Goal: Task Accomplishment & Management: Use online tool/utility

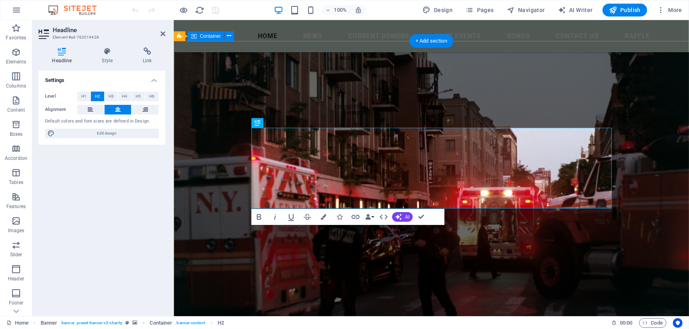
scroll to position [11, 0]
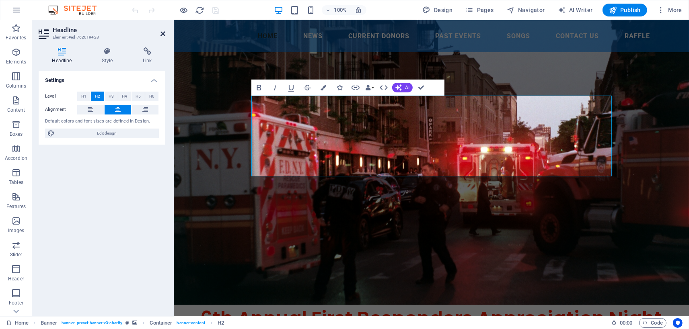
drag, startPoint x: 162, startPoint y: 35, endPoint x: 130, endPoint y: 17, distance: 36.4
click at [162, 35] on icon at bounding box center [162, 34] width 5 height 6
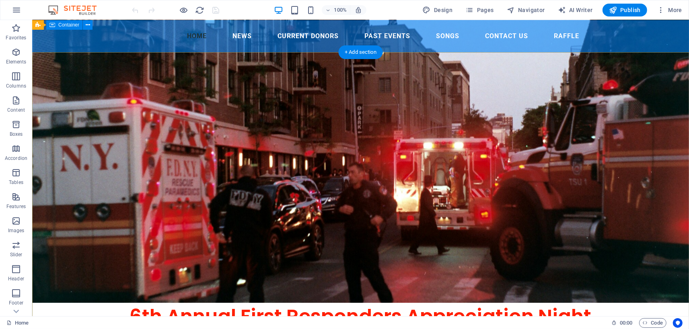
scroll to position [0, 0]
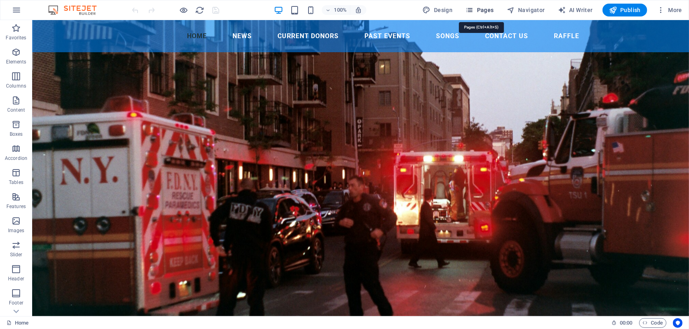
click at [485, 11] on span "Pages" at bounding box center [479, 10] width 28 height 8
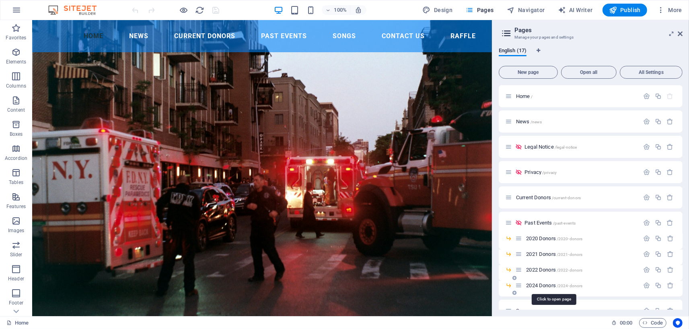
click at [538, 287] on span "2024 Donors /2024-donors" at bounding box center [554, 286] width 56 height 6
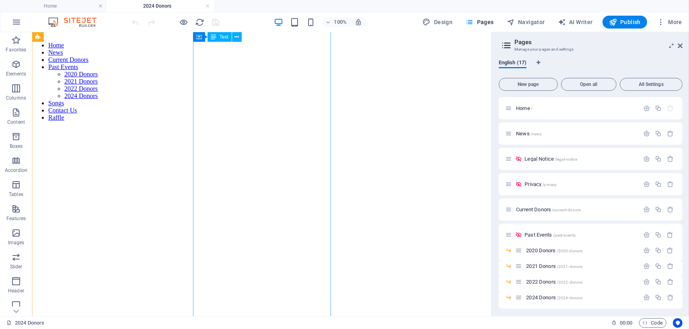
scroll to position [177, 0]
click at [542, 208] on span "Current Donors /current-donors" at bounding box center [548, 210] width 65 height 6
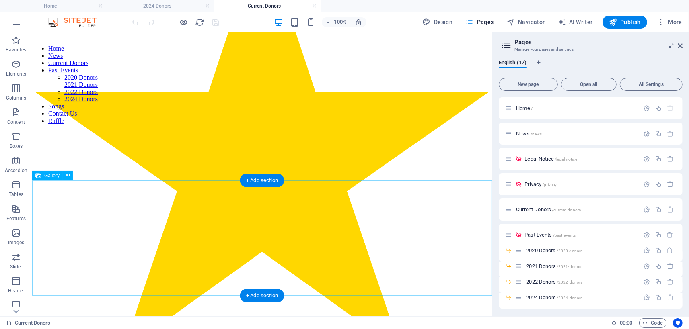
scroll to position [1415, 0]
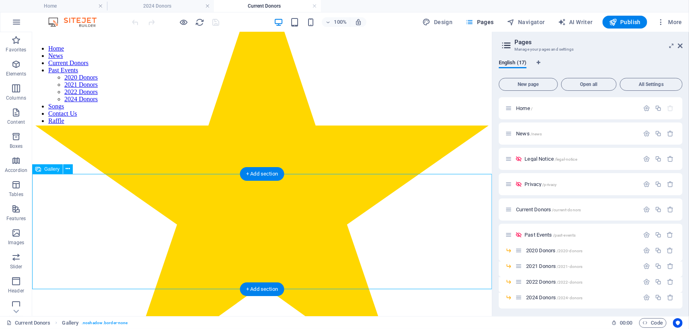
scroll to position [1480, 0]
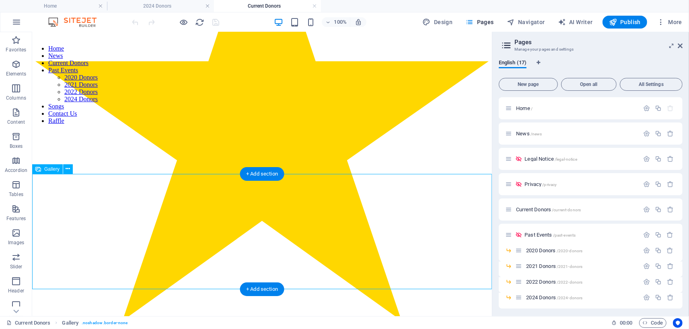
select select "4"
select select "%"
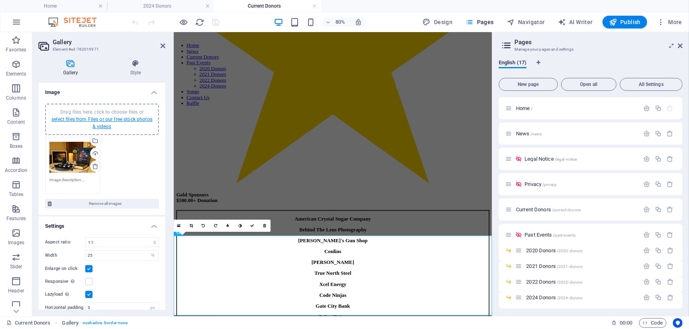
click at [100, 121] on link "select files from Files or our free stock photos & videos" at bounding box center [101, 123] width 101 height 13
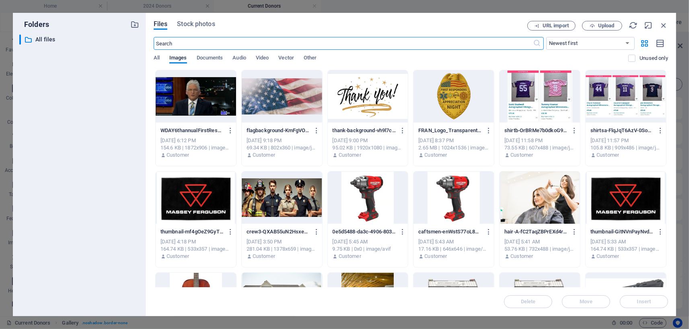
scroll to position [1131, 0]
click at [602, 28] on span "Upload" at bounding box center [606, 25] width 16 height 5
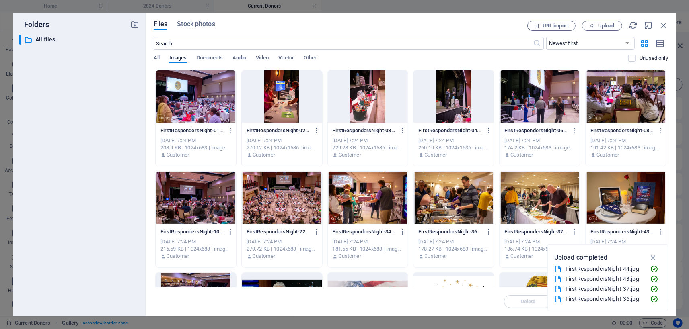
click at [211, 114] on div at bounding box center [196, 96] width 80 height 52
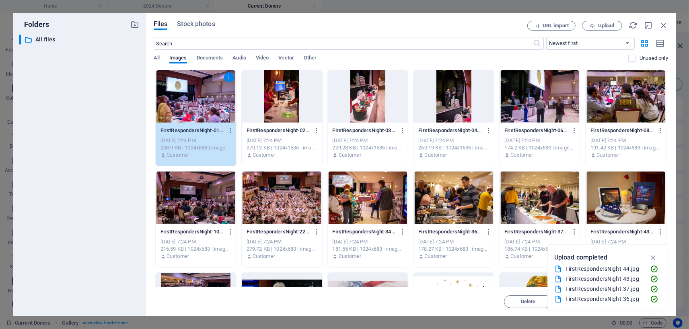
click at [544, 115] on div at bounding box center [539, 96] width 80 height 52
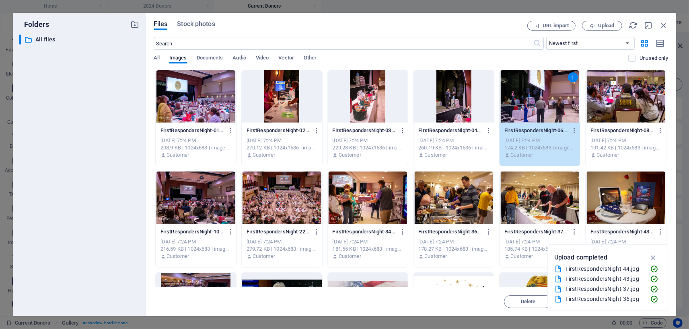
click at [201, 119] on div at bounding box center [196, 96] width 80 height 52
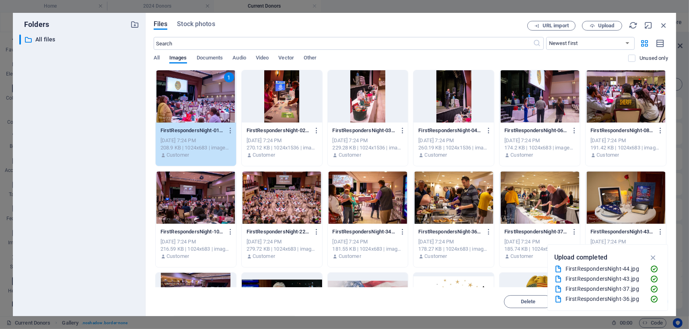
click at [539, 111] on div at bounding box center [539, 96] width 80 height 52
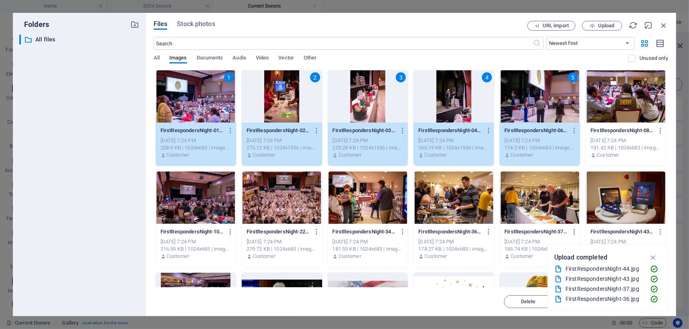
click at [539, 111] on div "5" at bounding box center [539, 96] width 80 height 52
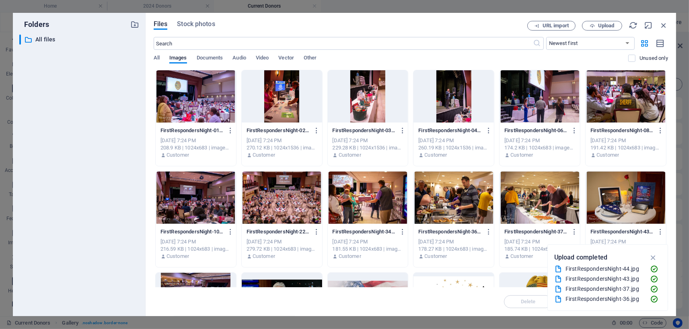
click at [202, 115] on div at bounding box center [196, 96] width 80 height 52
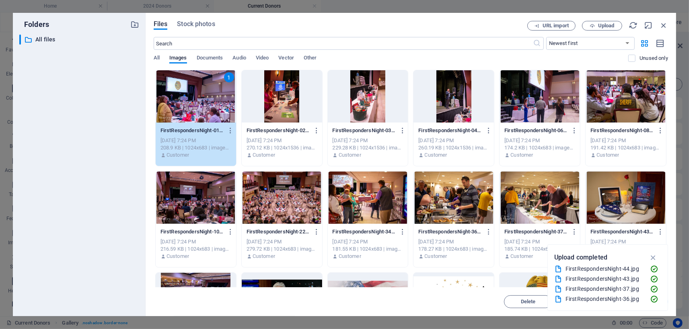
click at [551, 113] on div at bounding box center [539, 96] width 80 height 52
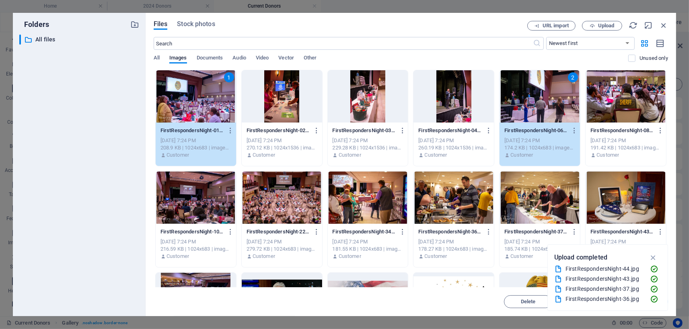
click at [631, 113] on div at bounding box center [625, 96] width 80 height 52
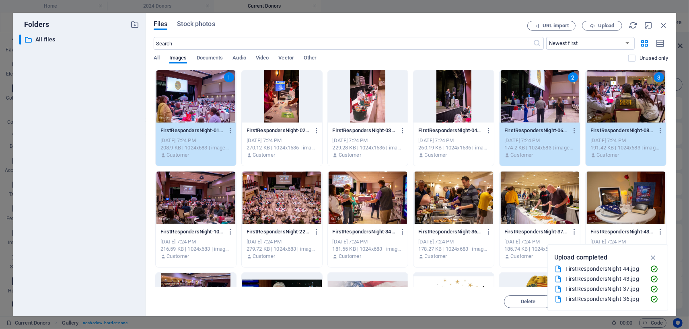
click at [612, 200] on div at bounding box center [625, 198] width 80 height 52
click at [533, 196] on div at bounding box center [539, 198] width 80 height 52
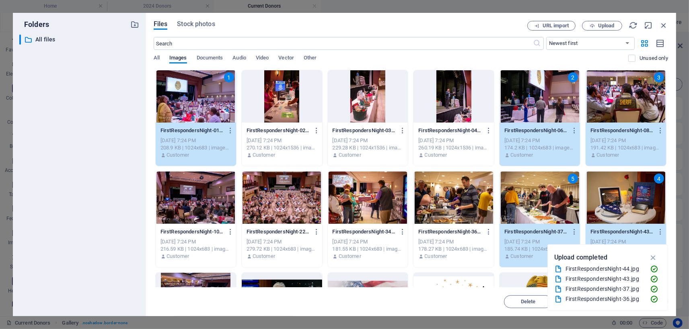
click at [459, 202] on div at bounding box center [453, 198] width 80 height 52
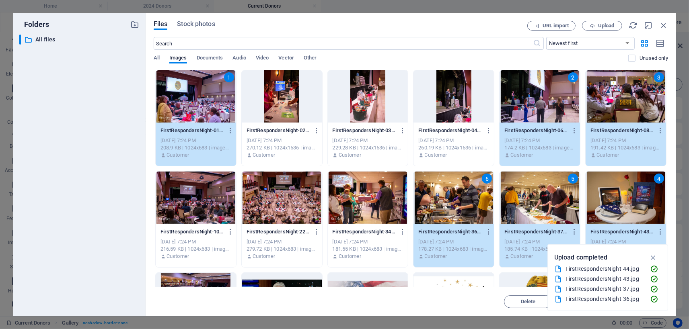
click at [371, 198] on div at bounding box center [368, 198] width 80 height 52
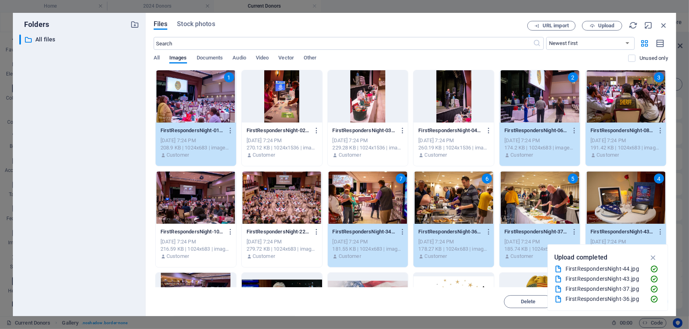
click at [274, 209] on div at bounding box center [282, 198] width 80 height 52
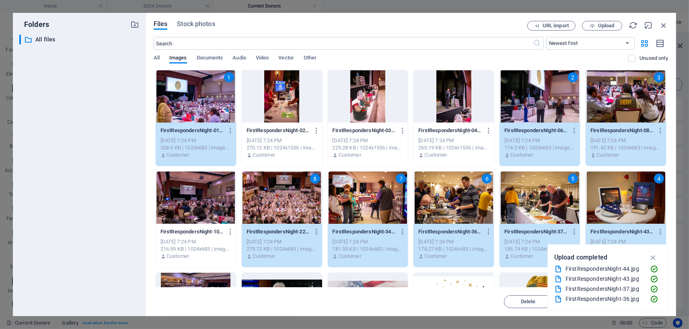
click at [192, 209] on div at bounding box center [196, 198] width 80 height 52
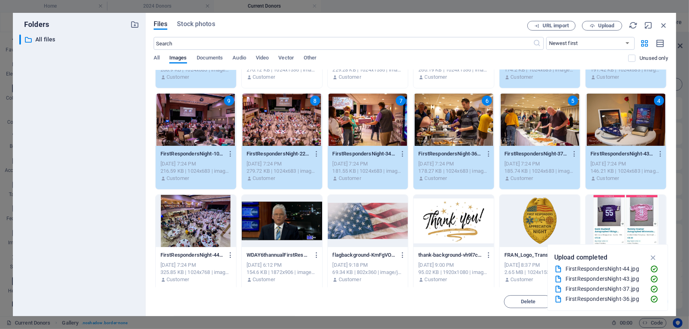
scroll to position [113, 0]
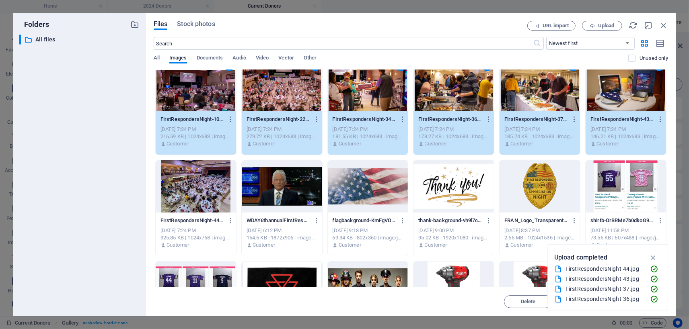
click at [195, 196] on div at bounding box center [196, 186] width 80 height 52
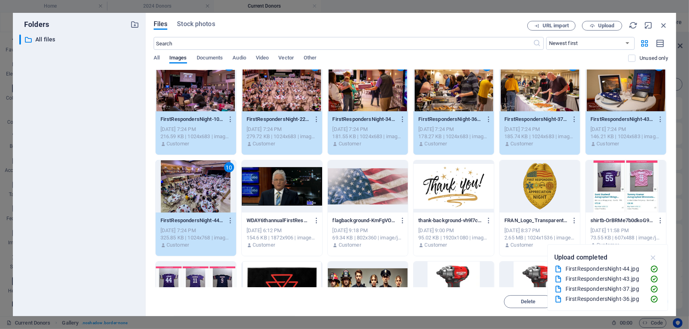
click at [656, 257] on icon "button" at bounding box center [653, 257] width 9 height 9
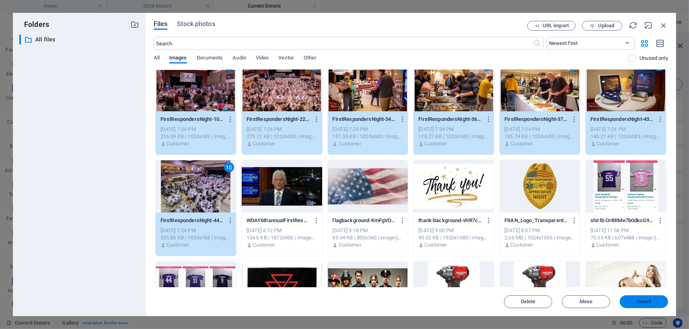
click at [639, 300] on span "Insert" at bounding box center [644, 302] width 14 height 5
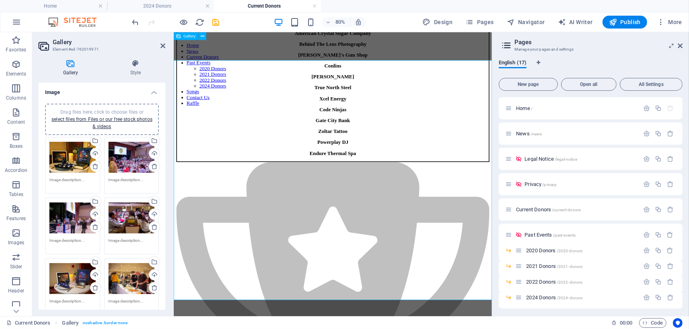
scroll to position [1695, 0]
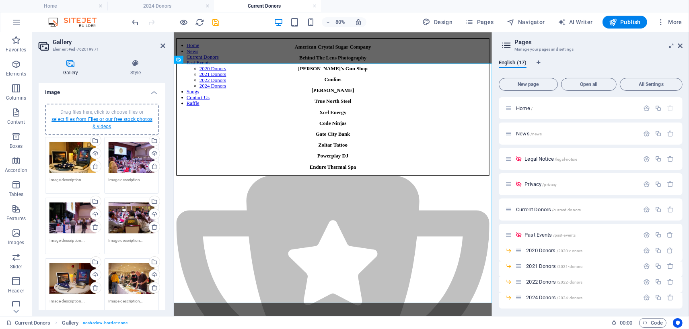
click at [115, 117] on link "select files from Files or our free stock photos & videos" at bounding box center [101, 123] width 101 height 13
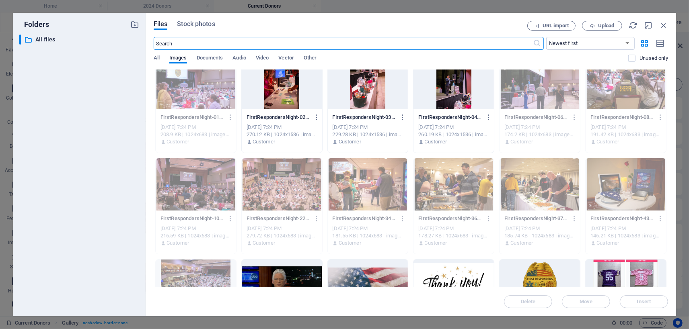
scroll to position [0, 0]
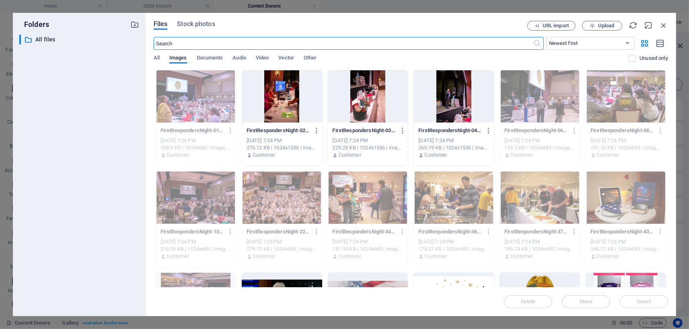
click at [292, 125] on div "FirstRespondersNight-02-Y_biZze4TXaw8VcDk1G9gA.jpg FirstRespondersNight-02-Y_bi…" at bounding box center [281, 130] width 71 height 13
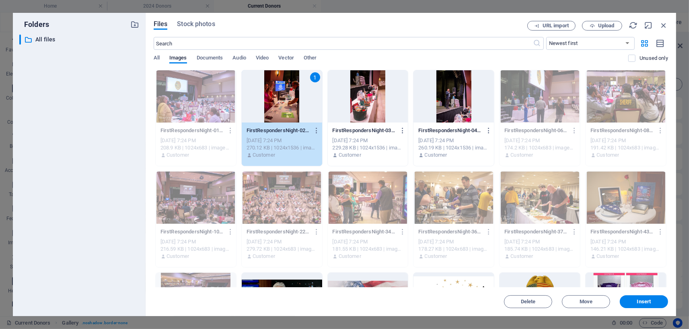
click at [376, 114] on div at bounding box center [368, 96] width 80 height 52
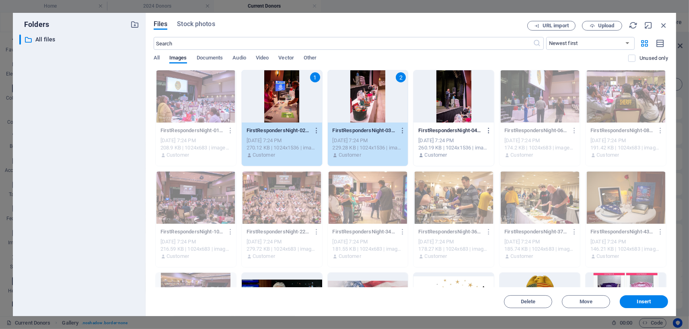
click at [456, 108] on div at bounding box center [453, 96] width 80 height 52
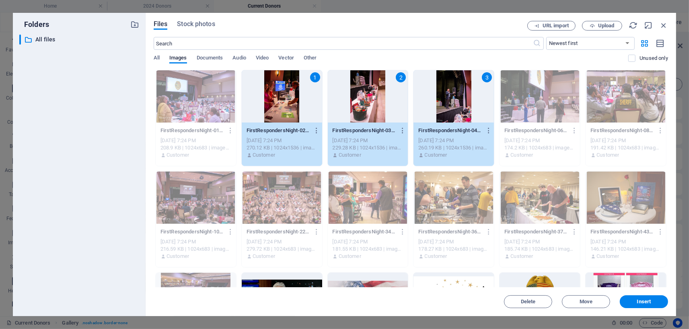
scroll to position [113, 0]
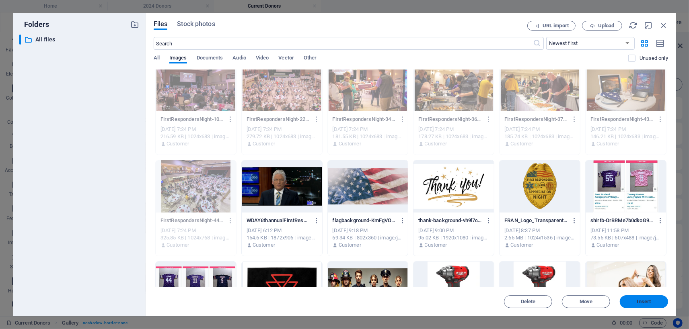
click at [637, 301] on span "Insert" at bounding box center [644, 302] width 14 height 5
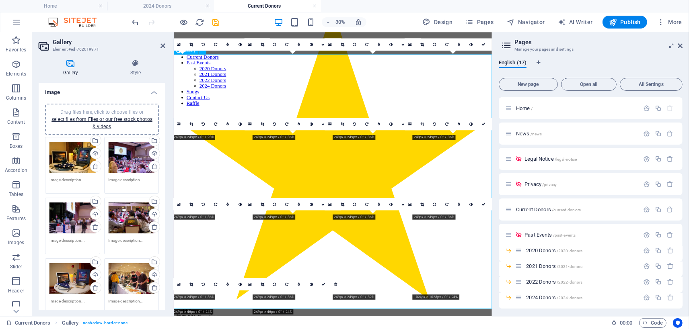
scroll to position [1707, 0]
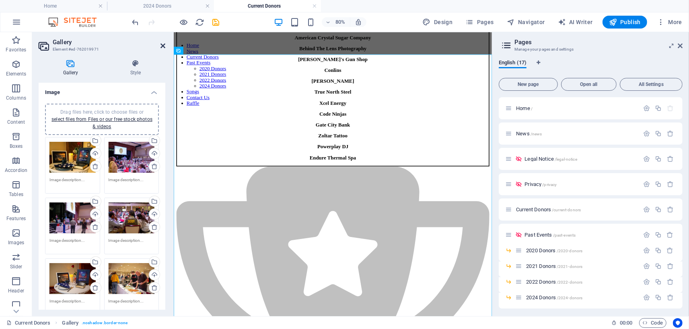
click at [164, 45] on icon at bounding box center [162, 46] width 5 height 6
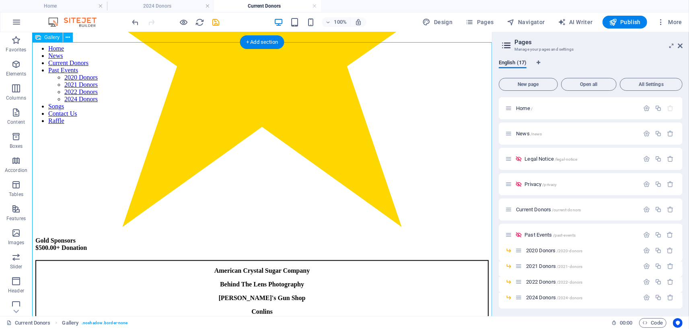
scroll to position [1510, 0]
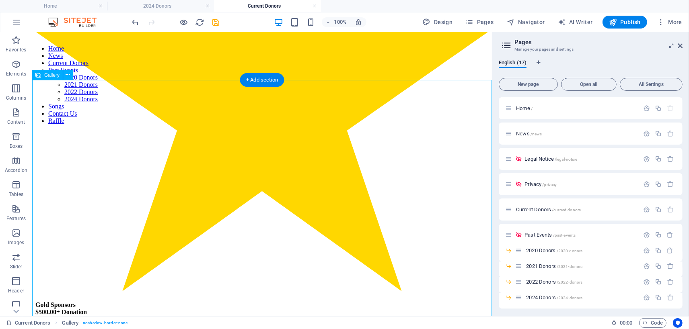
select select "4"
select select "%"
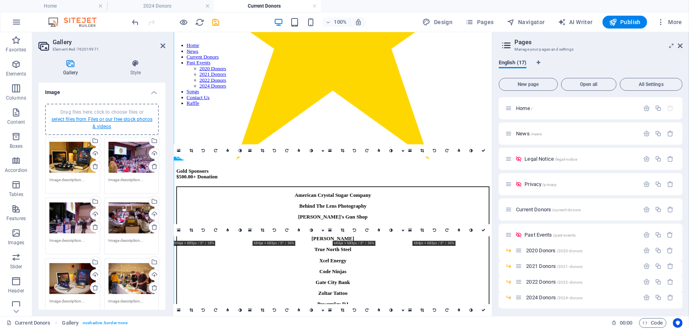
scroll to position [1574, 0]
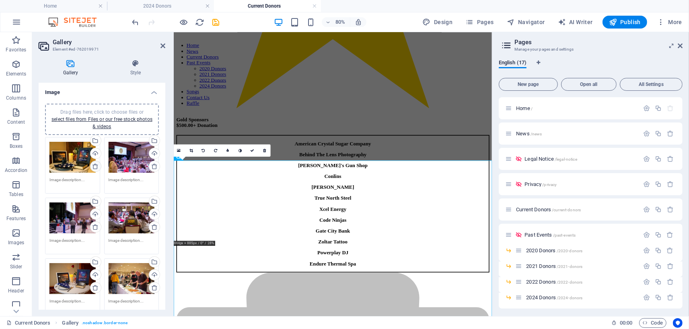
click at [94, 166] on icon at bounding box center [95, 166] width 6 height 6
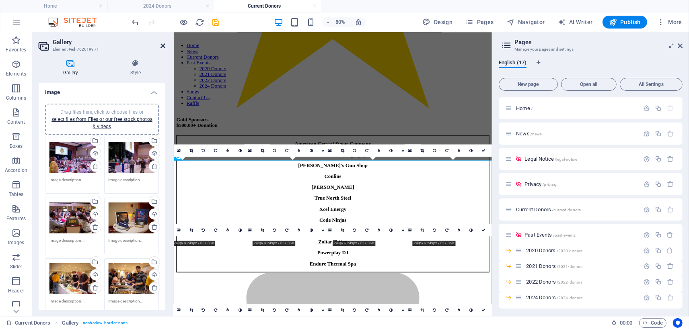
drag, startPoint x: 164, startPoint y: 49, endPoint x: 129, endPoint y: 24, distance: 43.0
click at [164, 49] on icon at bounding box center [162, 46] width 5 height 6
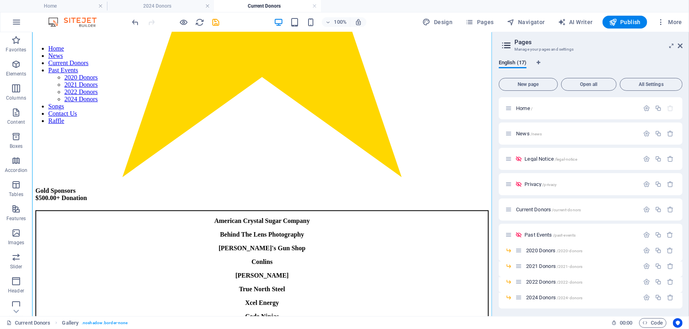
scroll to position [1598, 0]
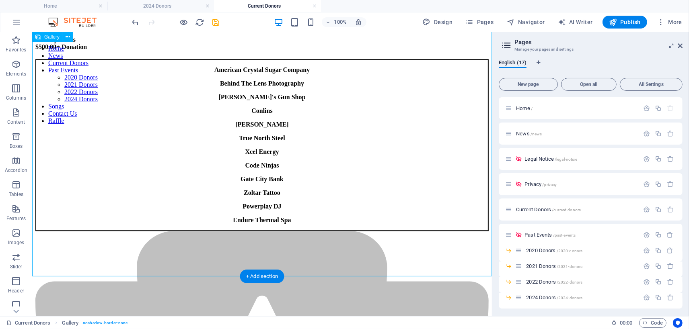
select select "4"
select select "%"
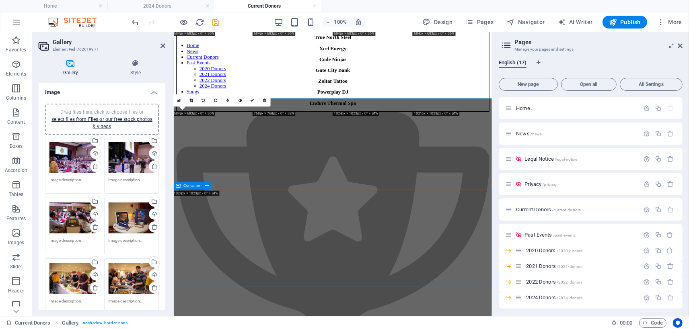
scroll to position [1936, 0]
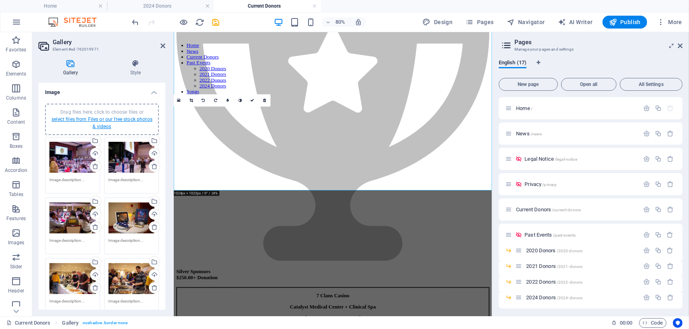
click at [116, 119] on link "select files from Files or our free stock photos & videos" at bounding box center [101, 123] width 101 height 13
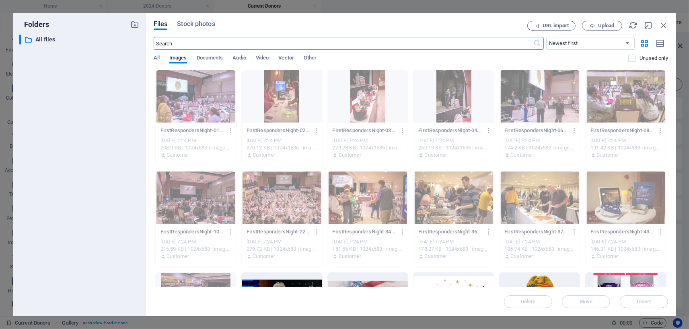
scroll to position [1436, 0]
click at [590, 27] on icon "button" at bounding box center [592, 25] width 5 height 5
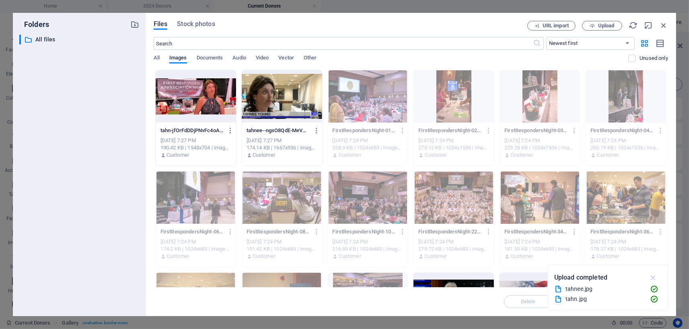
click at [655, 279] on icon "button" at bounding box center [653, 277] width 9 height 9
click at [207, 108] on div at bounding box center [196, 96] width 80 height 52
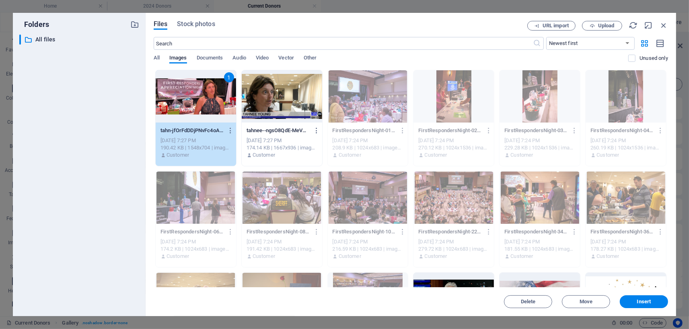
click at [290, 102] on div at bounding box center [282, 96] width 80 height 52
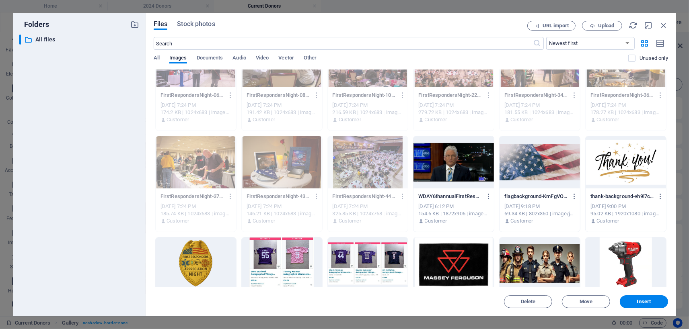
scroll to position [188, 0]
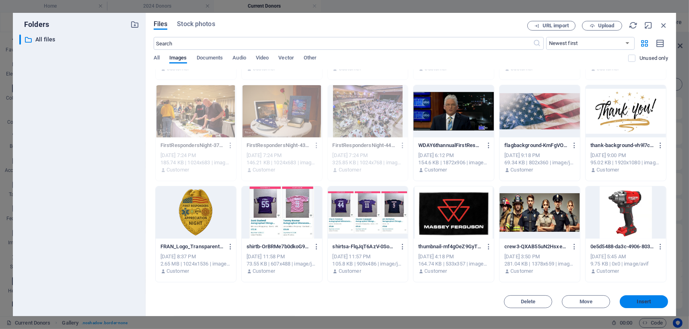
click at [642, 297] on button "Insert" at bounding box center [644, 302] width 48 height 13
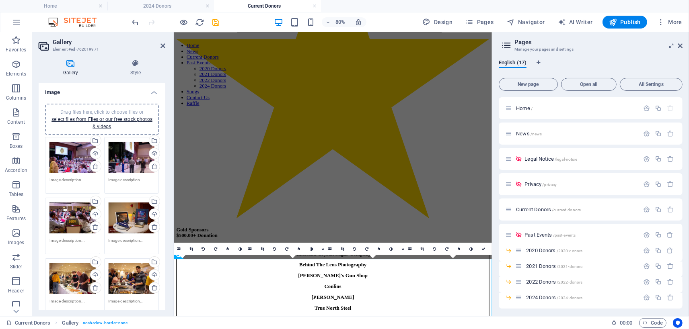
scroll to position [1450, 0]
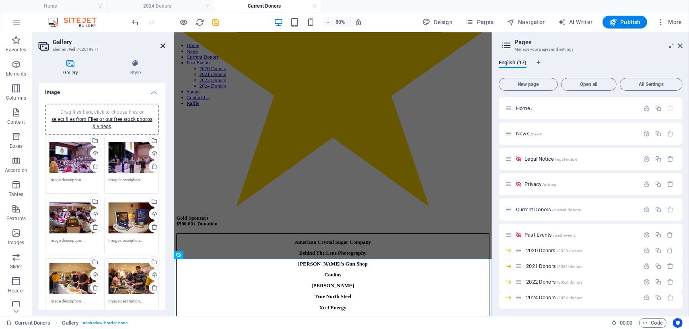
drag, startPoint x: 161, startPoint y: 47, endPoint x: 129, endPoint y: 20, distance: 42.0
click at [161, 47] on icon at bounding box center [162, 46] width 5 height 6
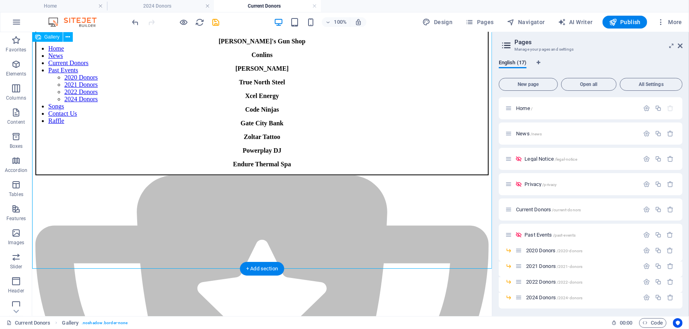
scroll to position [1828, 0]
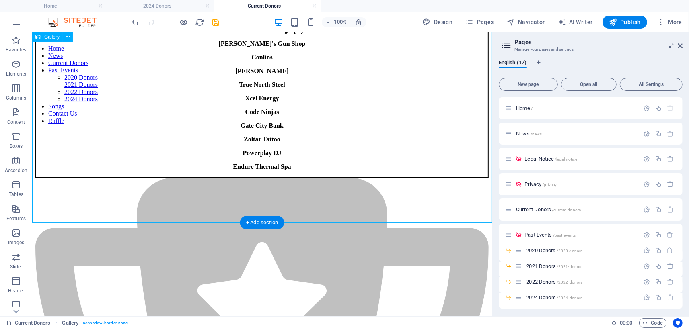
select select "4"
select select "%"
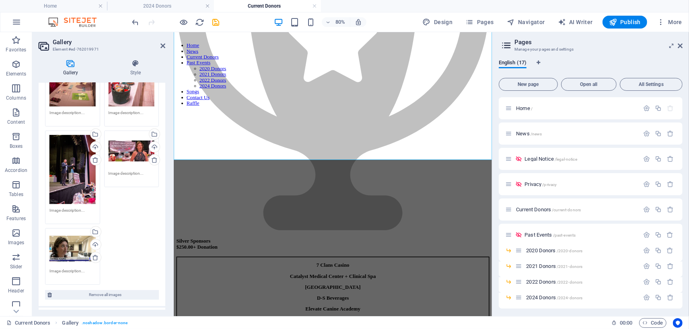
scroll to position [413, 0]
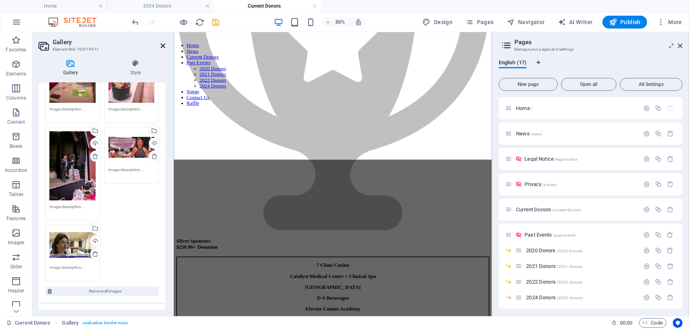
click at [162, 47] on icon at bounding box center [162, 46] width 5 height 6
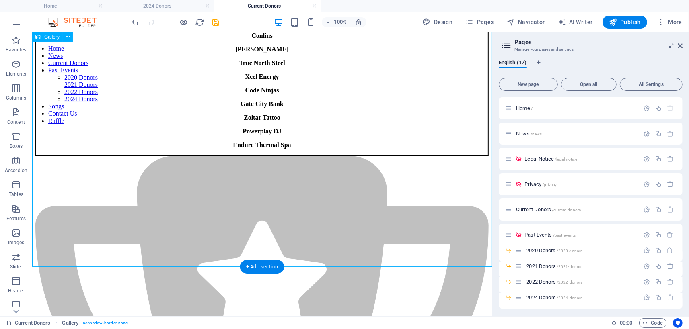
scroll to position [1784, 0]
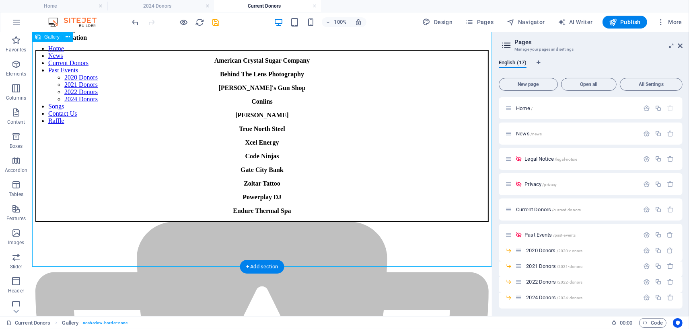
select select "4"
select select "%"
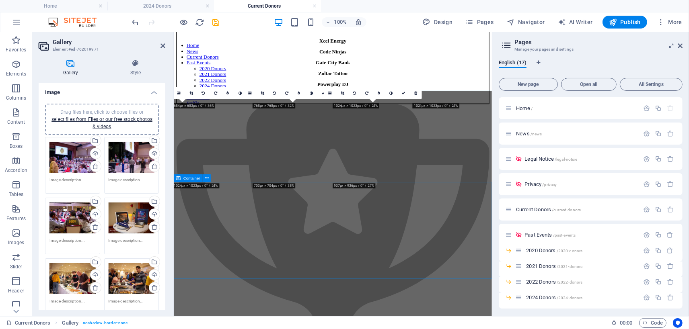
scroll to position [1946, 0]
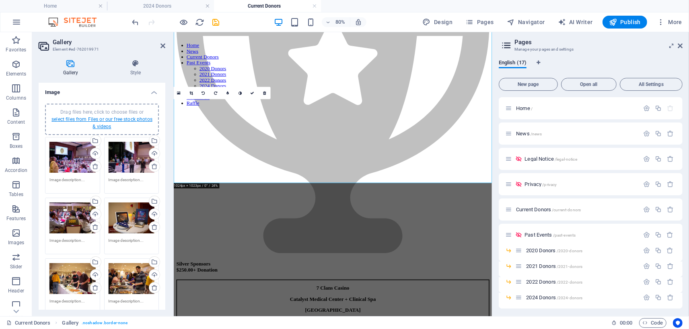
click at [103, 121] on link "select files from Files or our free stock photos & videos" at bounding box center [101, 123] width 101 height 13
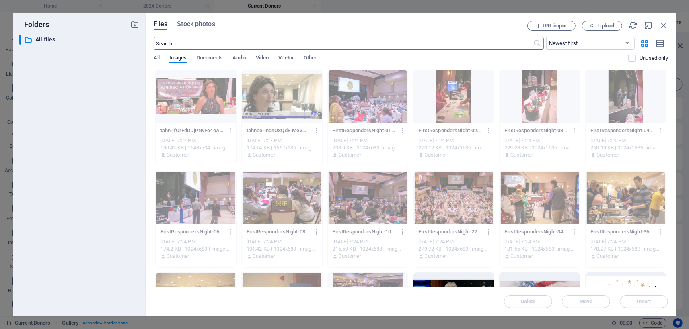
scroll to position [1436, 0]
click at [598, 25] on span "Upload" at bounding box center [606, 25] width 16 height 5
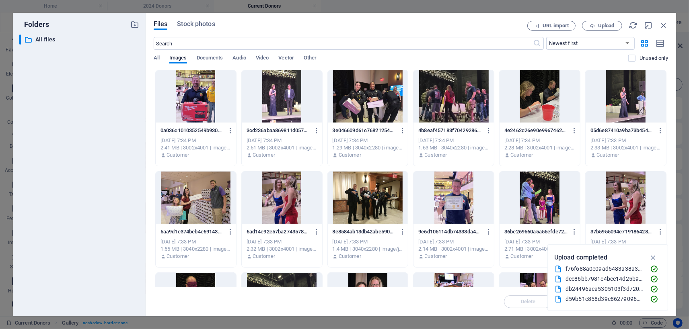
click at [193, 117] on div at bounding box center [196, 96] width 80 height 52
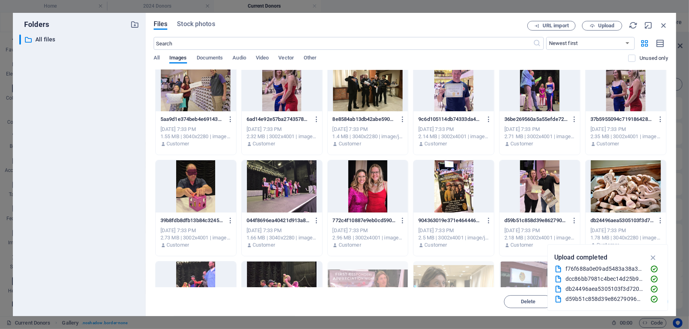
scroll to position [150, 0]
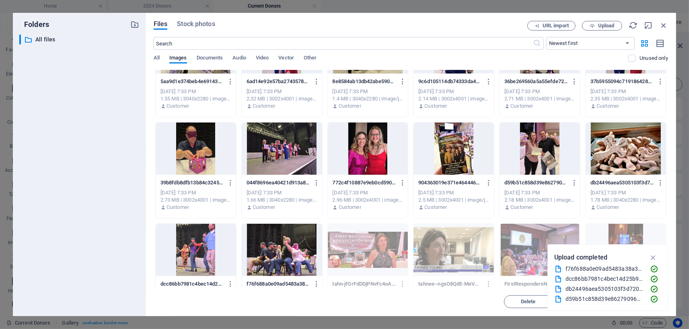
click at [294, 255] on div at bounding box center [282, 250] width 80 height 52
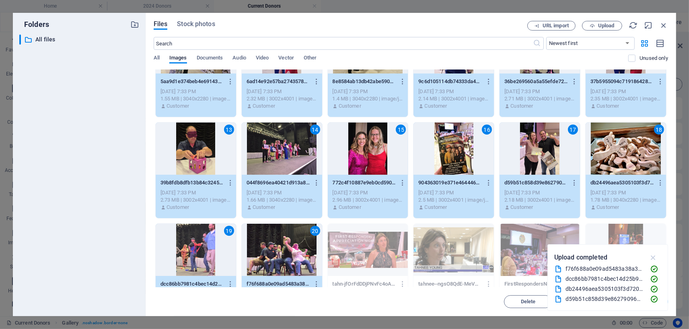
click at [654, 259] on icon "button" at bounding box center [653, 257] width 9 height 9
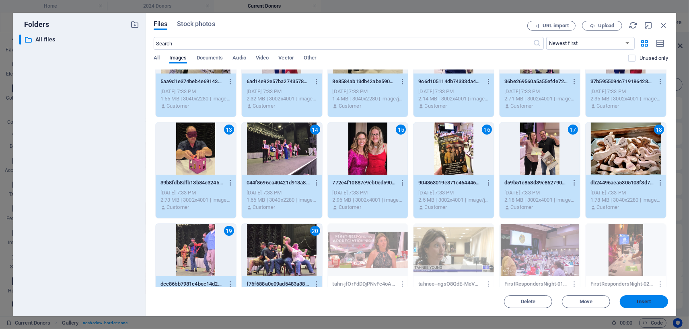
click at [644, 301] on span "Insert" at bounding box center [644, 302] width 14 height 5
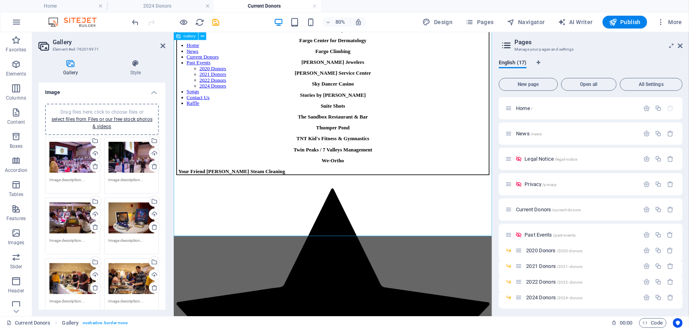
scroll to position [2335, 0]
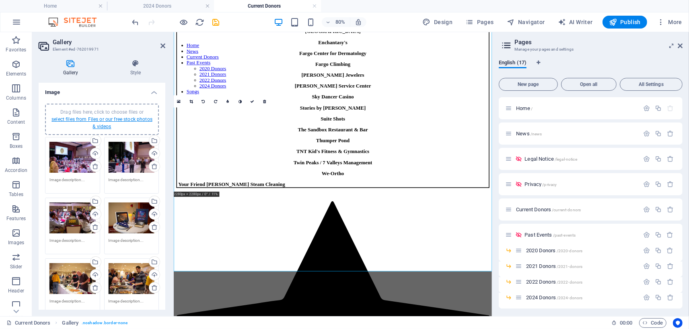
click at [116, 120] on link "select files from Files or our free stock photos & videos" at bounding box center [101, 123] width 101 height 13
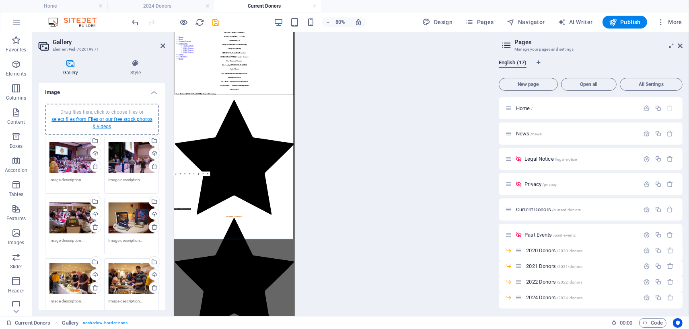
scroll to position [1943, 0]
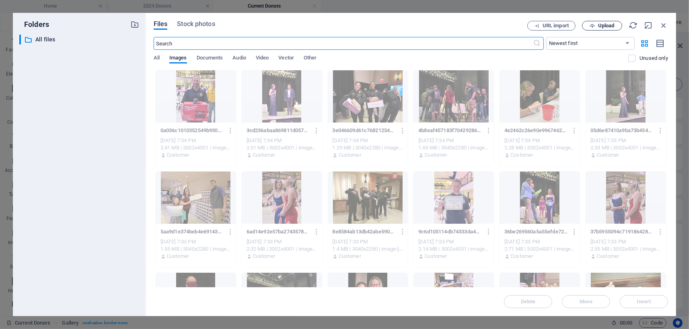
click at [608, 26] on span "Upload" at bounding box center [606, 25] width 16 height 5
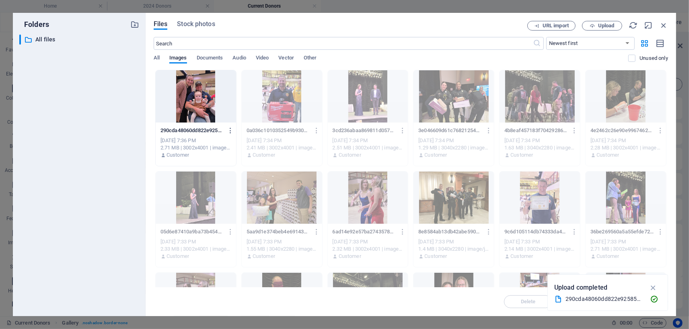
click at [198, 99] on div at bounding box center [196, 96] width 80 height 52
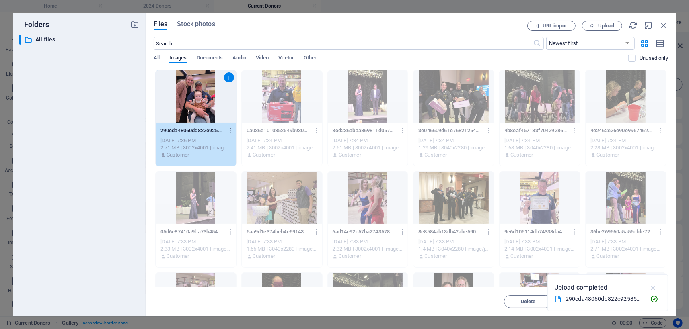
click at [655, 286] on icon "button" at bounding box center [653, 287] width 9 height 9
click at [649, 299] on button "Insert" at bounding box center [644, 302] width 48 height 13
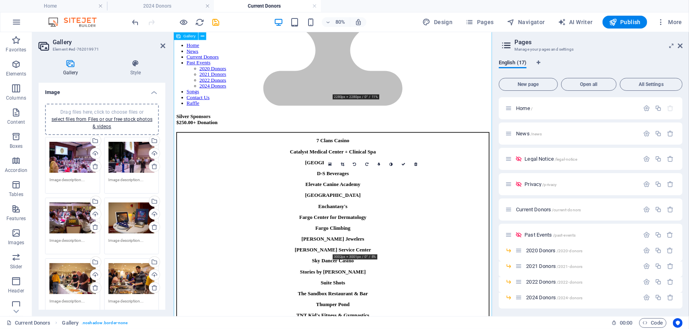
scroll to position [2128, 0]
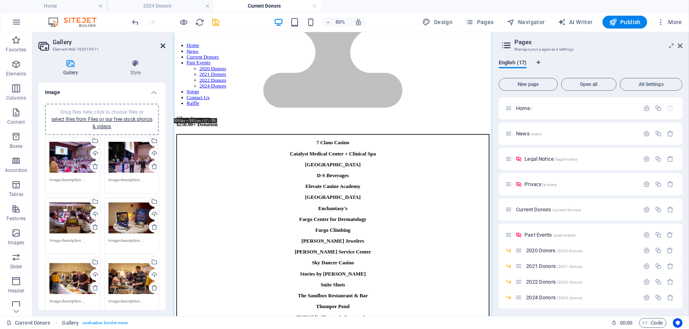
click at [163, 47] on icon at bounding box center [162, 46] width 5 height 6
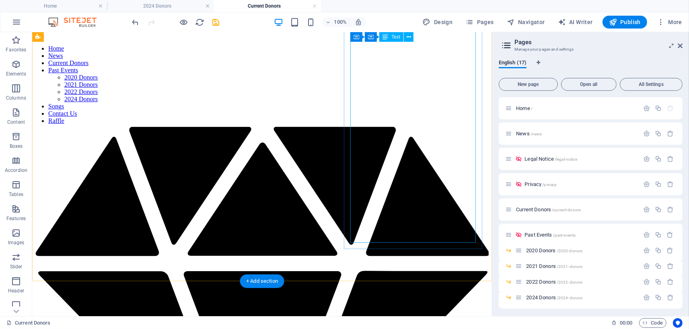
scroll to position [538, 0]
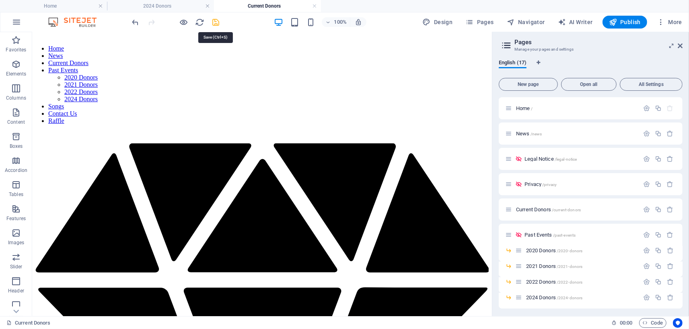
click at [216, 23] on icon "save" at bounding box center [216, 22] width 9 height 9
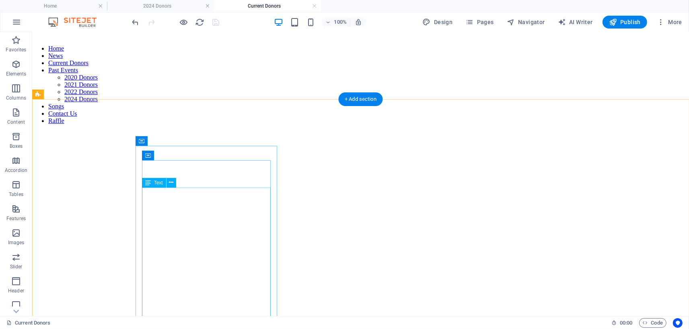
scroll to position [184, 0]
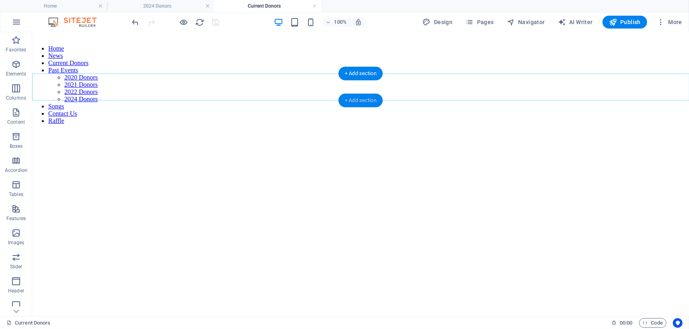
click at [364, 99] on div "+ Add section" at bounding box center [360, 101] width 45 height 14
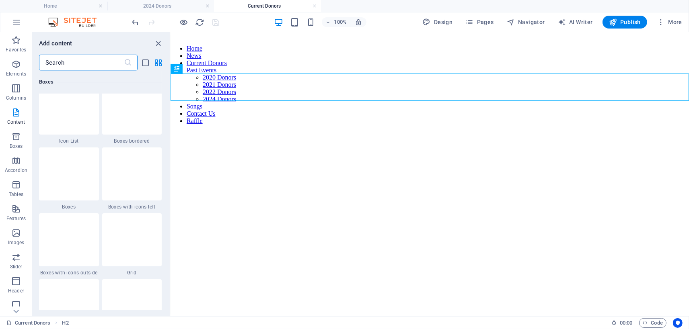
scroll to position [2234, 0]
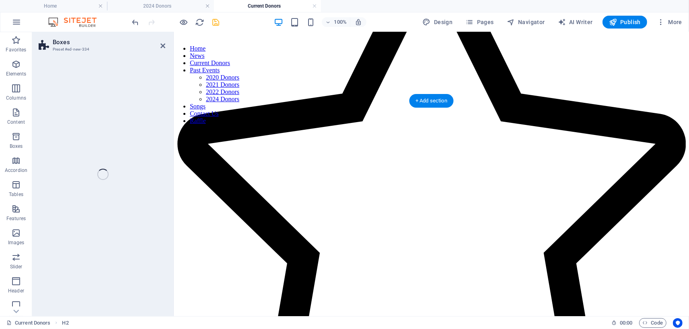
select select "rem"
select select "preset-boxes-v3-border"
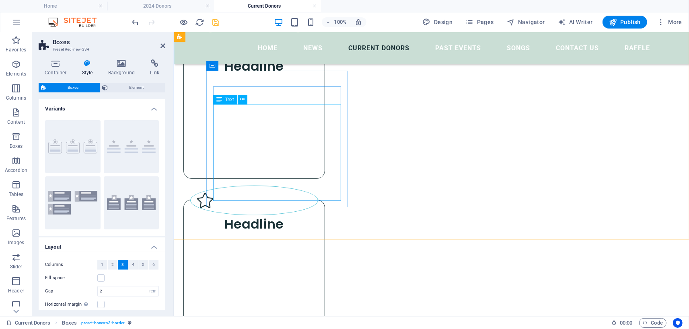
scroll to position [228, 0]
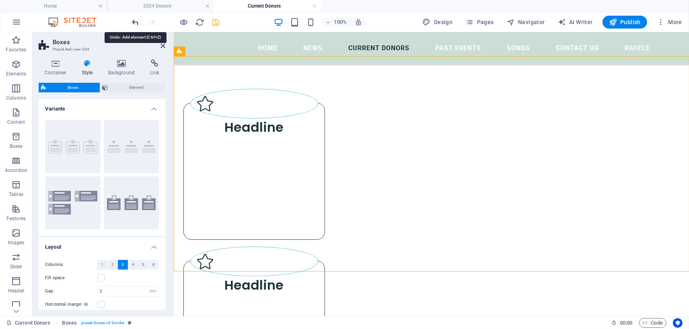
click at [135, 23] on icon "undo" at bounding box center [135, 22] width 9 height 9
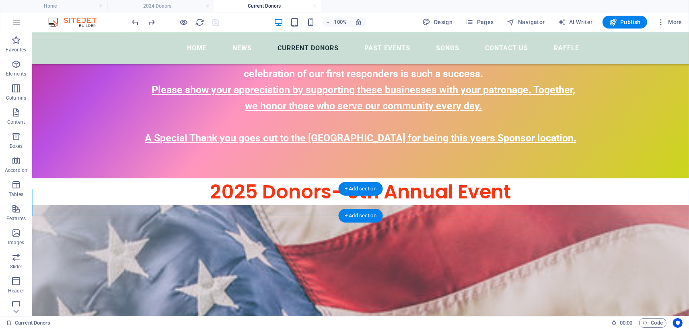
scroll to position [95, 0]
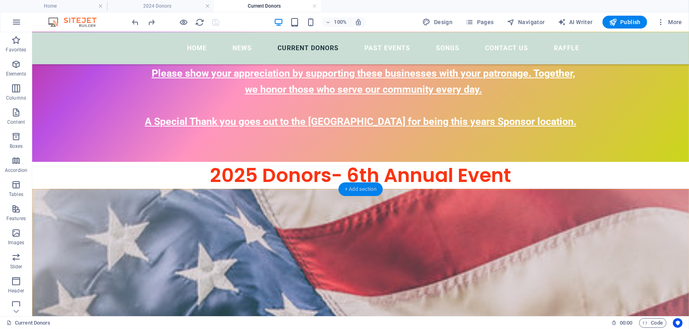
click at [357, 188] on div "+ Add section" at bounding box center [360, 190] width 45 height 14
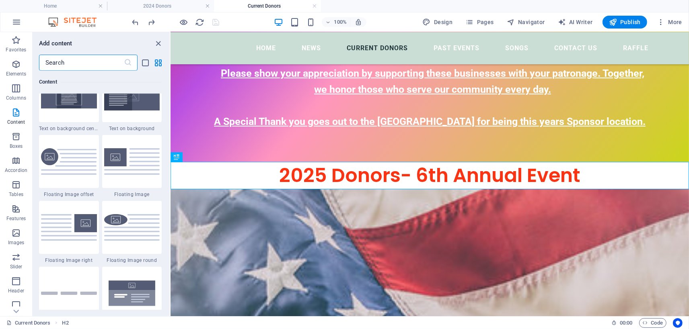
scroll to position [1707, 0]
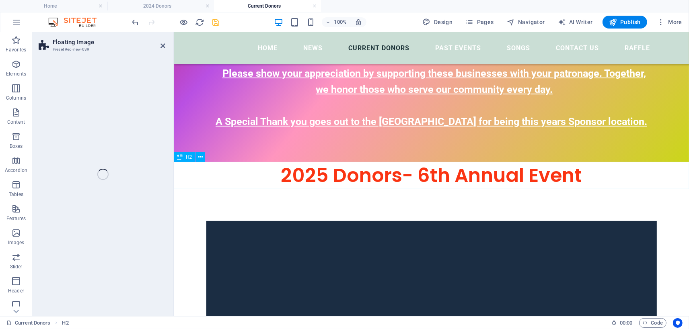
select select "%"
select select "rem"
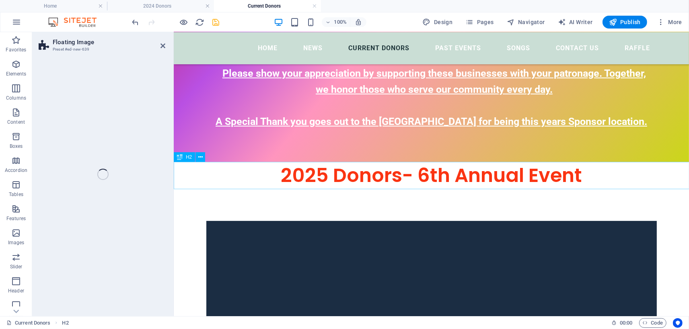
select select "%"
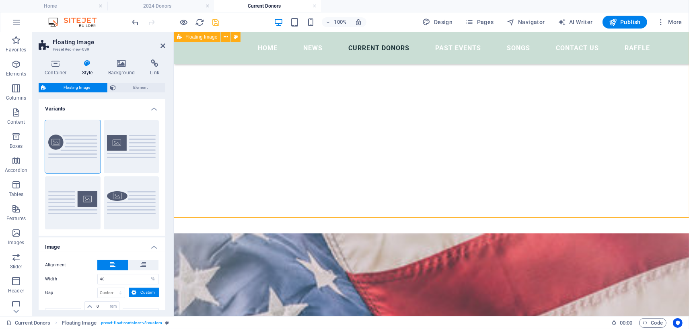
scroll to position [449, 0]
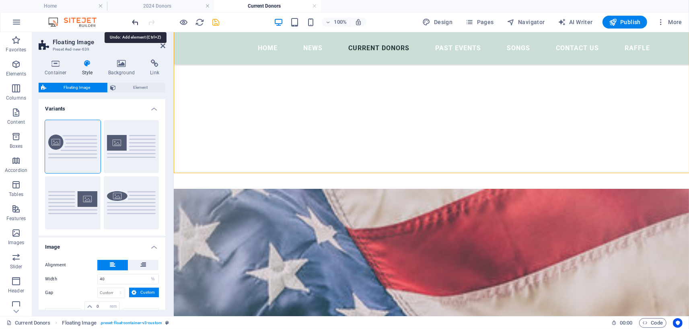
click at [134, 24] on icon "undo" at bounding box center [135, 22] width 9 height 9
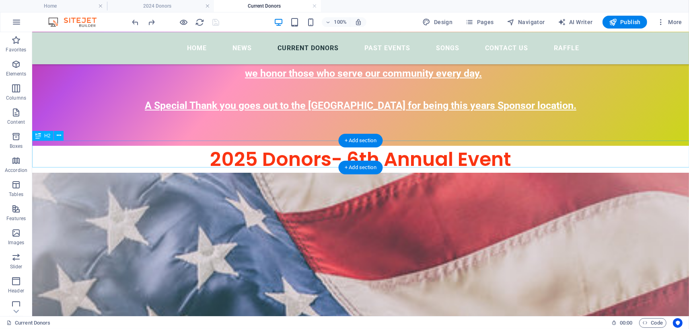
scroll to position [156, 0]
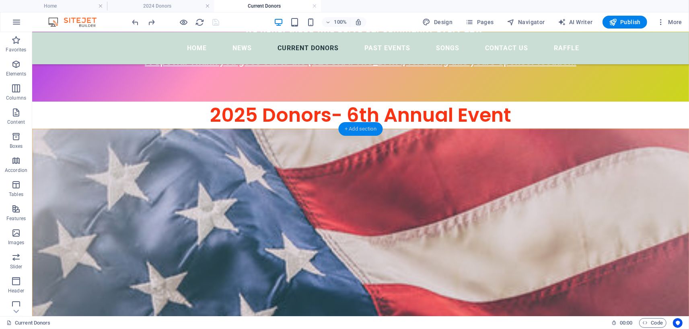
click at [351, 129] on div "+ Add section" at bounding box center [360, 129] width 45 height 14
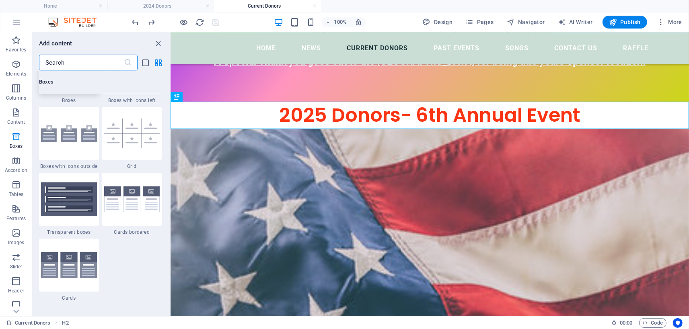
scroll to position [2347, 0]
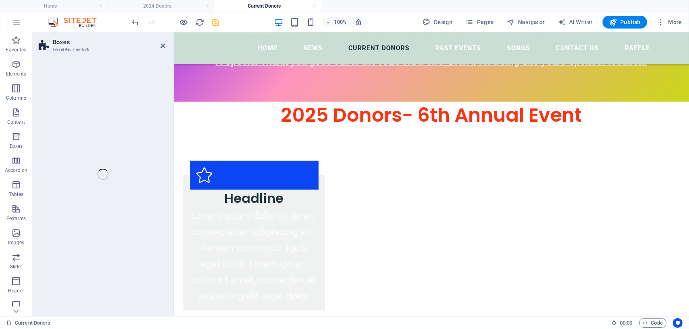
select select "rem"
select select "preset-boxes-v3-icons-outside"
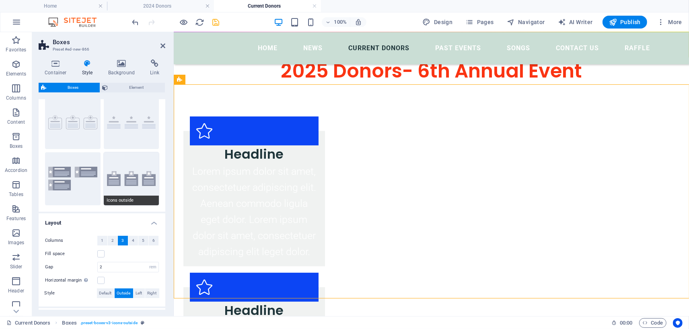
scroll to position [37, 0]
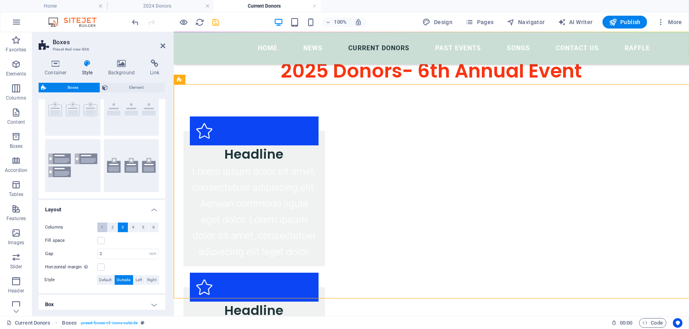
click at [102, 228] on span "1" at bounding box center [102, 228] width 2 height 10
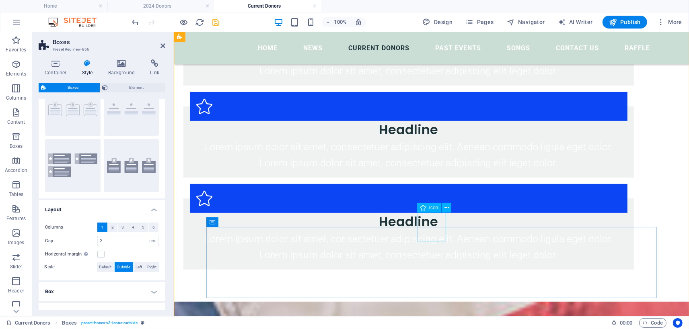
scroll to position [333, 0]
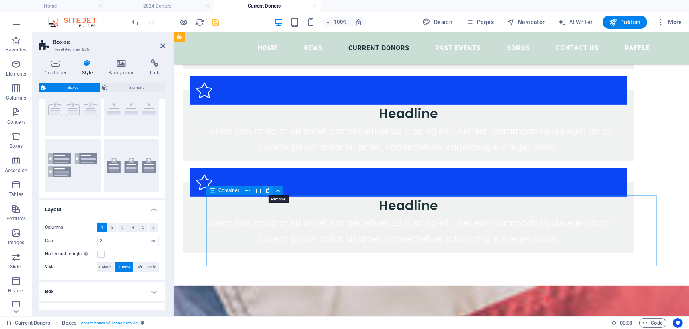
click at [268, 191] on icon at bounding box center [267, 191] width 4 height 8
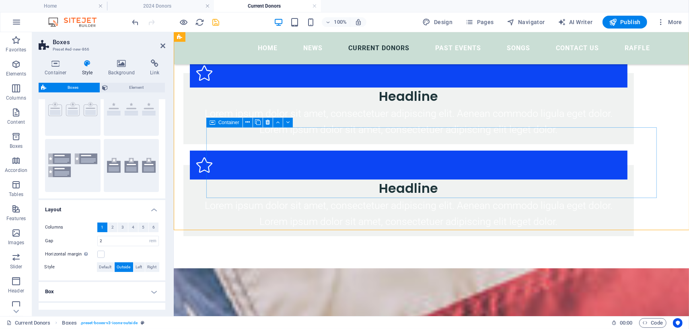
scroll to position [244, 0]
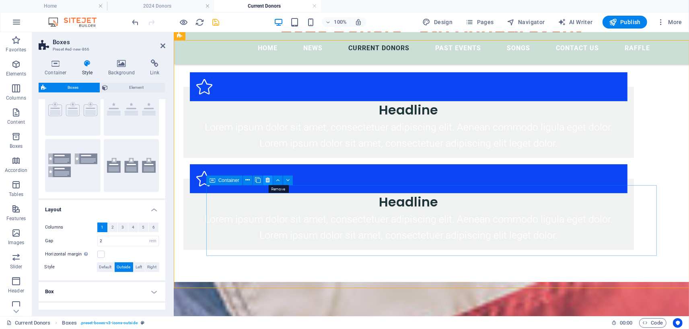
click at [267, 181] on icon at bounding box center [267, 180] width 4 height 8
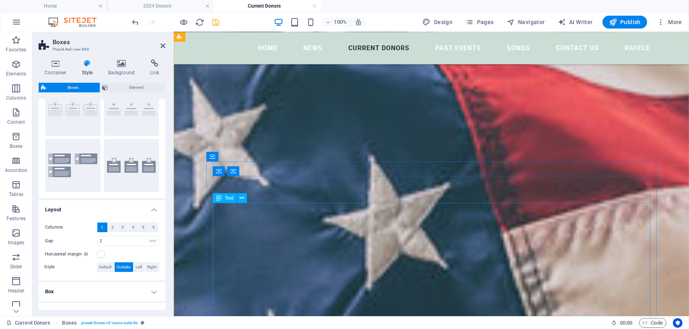
scroll to position [686, 0]
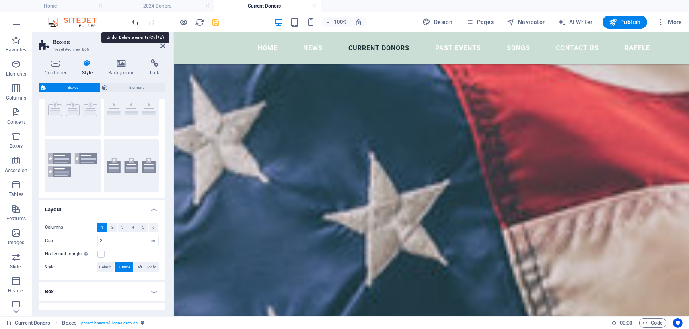
click at [136, 22] on icon "undo" at bounding box center [135, 22] width 9 height 9
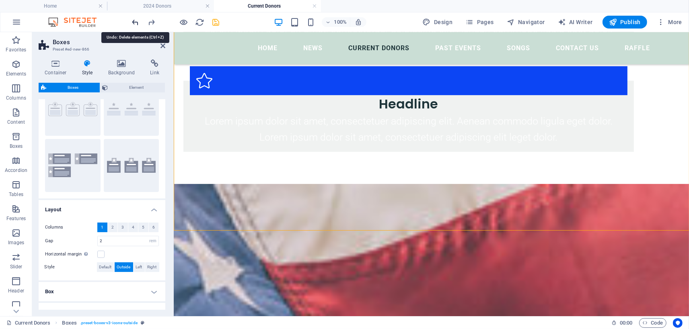
scroll to position [291, 0]
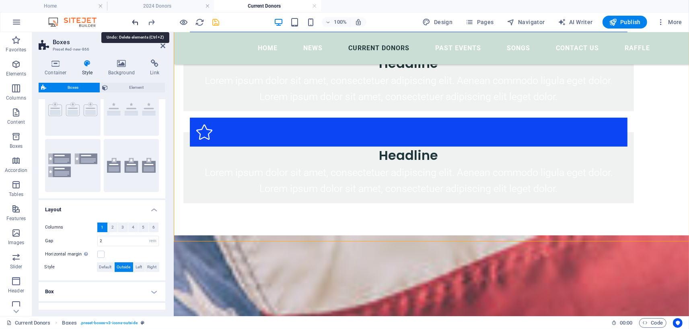
click at [136, 22] on icon "undo" at bounding box center [135, 22] width 9 height 9
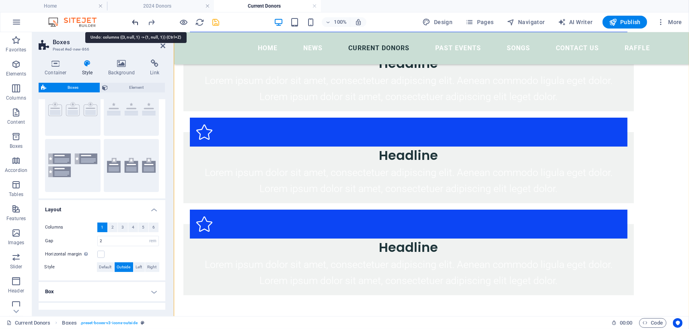
click at [136, 22] on icon "undo" at bounding box center [135, 22] width 9 height 9
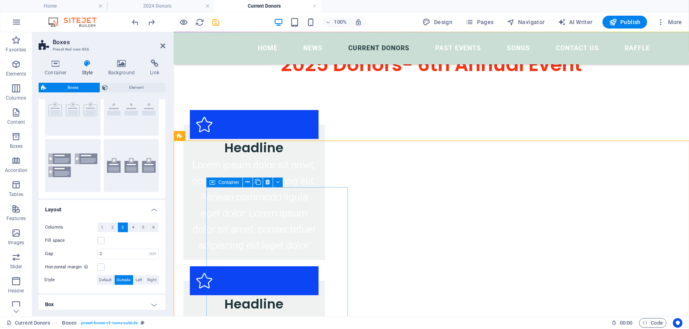
scroll to position [246, 0]
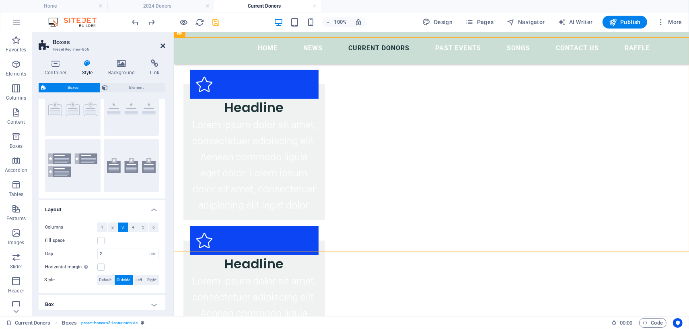
click at [162, 46] on icon at bounding box center [162, 46] width 5 height 6
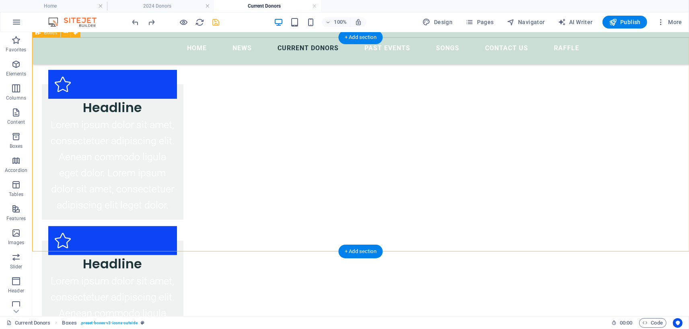
click at [93, 94] on div "Headline Lorem ipsum dolor sit amet, consectetuer adipiscing elit. Aenean commo…" at bounding box center [360, 300] width 657 height 527
click at [109, 110] on div "Headline Lorem ipsum dolor sit amet, consectetuer adipiscing elit. Aenean commo…" at bounding box center [360, 300] width 657 height 527
select select "rem"
select select "preset-boxes-v3-icons-outside"
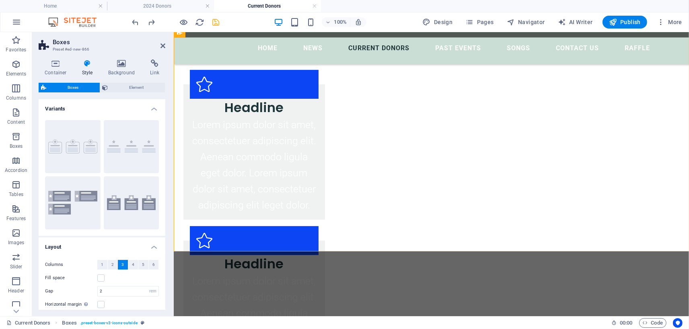
scroll to position [37, 0]
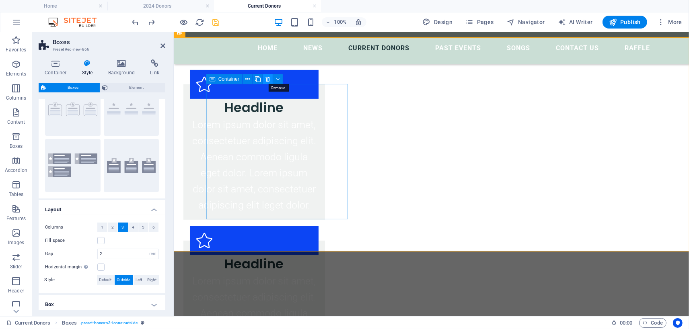
click at [267, 81] on icon at bounding box center [267, 79] width 4 height 8
click at [246, 79] on icon at bounding box center [247, 79] width 4 height 8
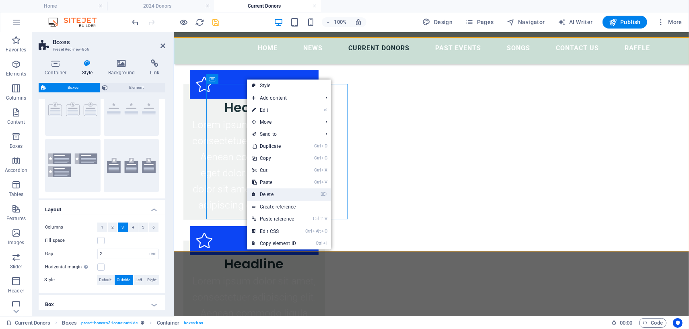
click at [268, 196] on link "⌦ Delete" at bounding box center [274, 195] width 54 height 12
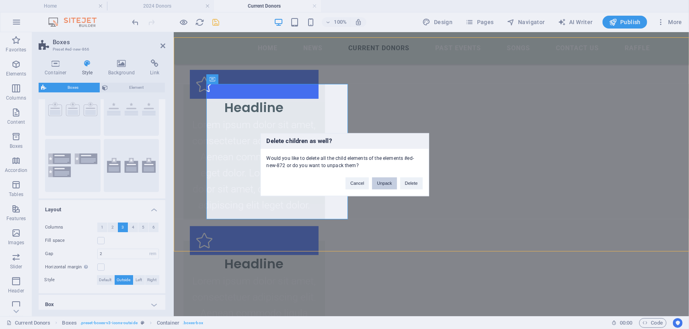
click at [381, 183] on button "Unpack" at bounding box center [384, 183] width 25 height 12
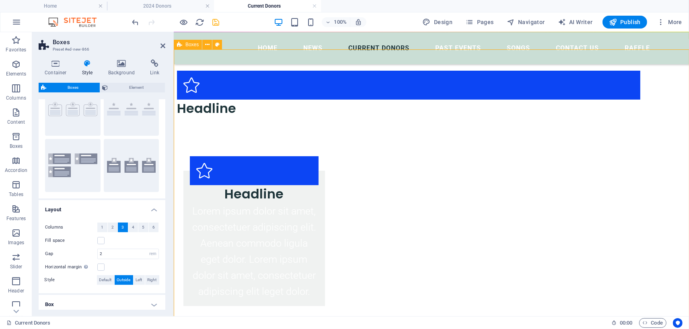
scroll to position [202, 0]
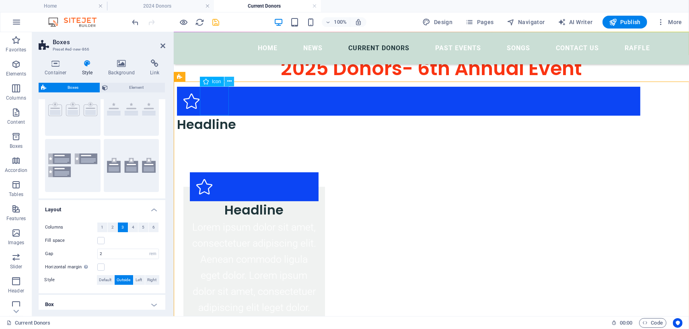
click at [230, 82] on icon at bounding box center [229, 81] width 4 height 8
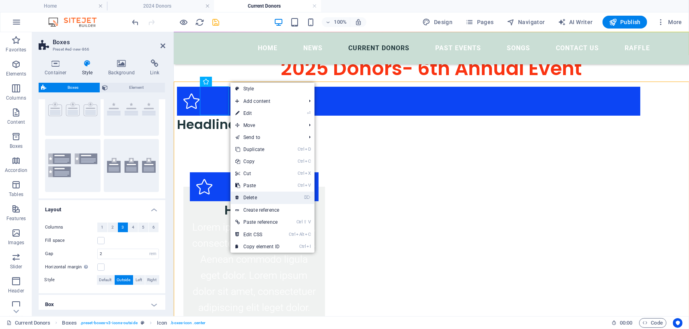
click at [252, 197] on link "⌦ Delete" at bounding box center [257, 198] width 54 height 12
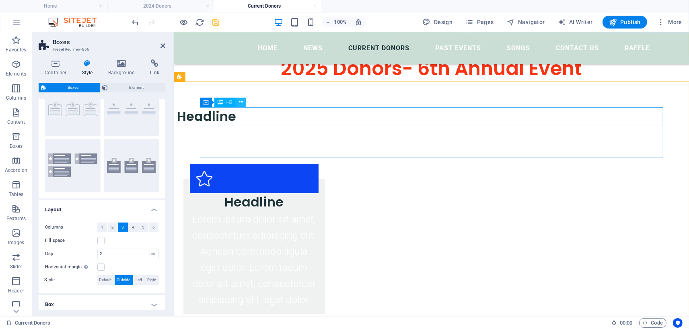
click at [239, 103] on icon at bounding box center [241, 102] width 4 height 8
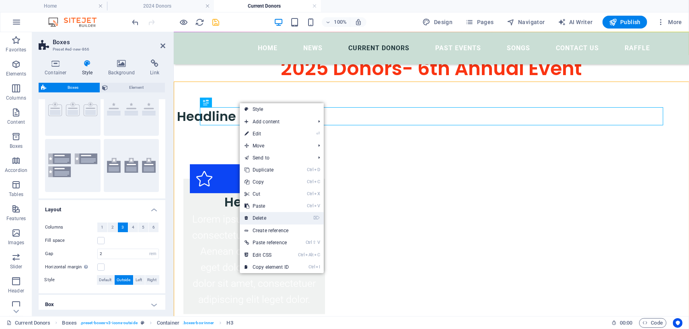
click at [267, 217] on link "⌦ Delete" at bounding box center [267, 218] width 54 height 12
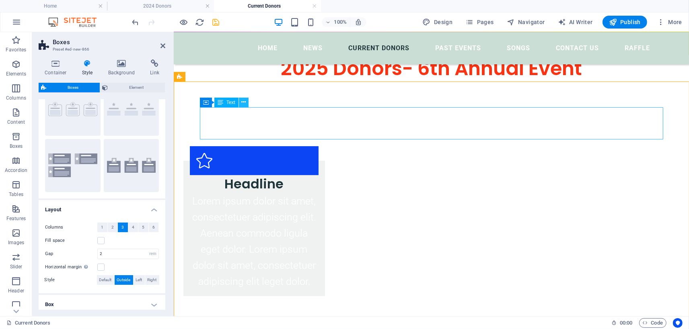
click at [246, 104] on button at bounding box center [244, 103] width 10 height 10
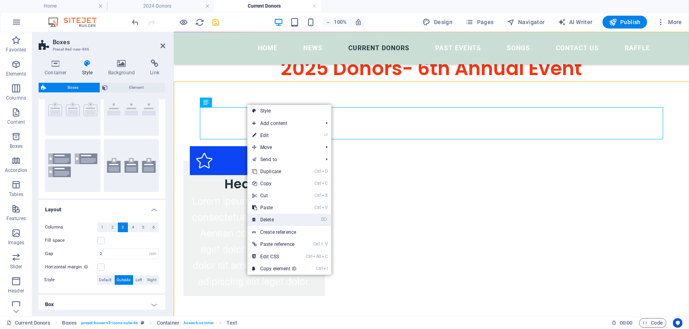
click at [267, 221] on link "⌦ Delete" at bounding box center [274, 220] width 54 height 12
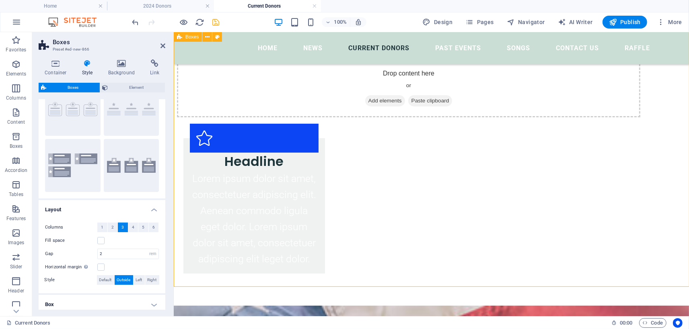
scroll to position [246, 0]
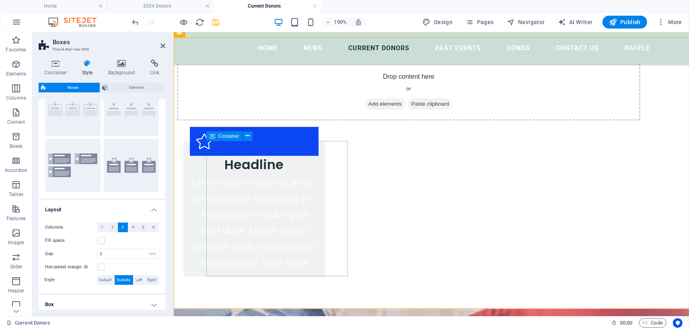
click at [319, 148] on div "Headline Lorem ipsum dolor sit amet, consectetuer adipiscing elit. Aenean commo…" at bounding box center [254, 209] width 142 height 136
click at [165, 47] on icon at bounding box center [162, 46] width 5 height 6
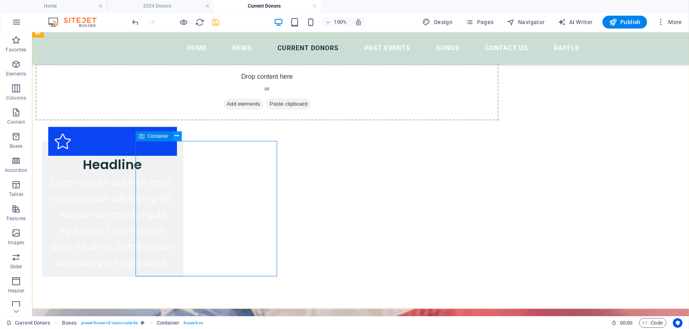
click at [177, 137] on icon at bounding box center [177, 136] width 4 height 8
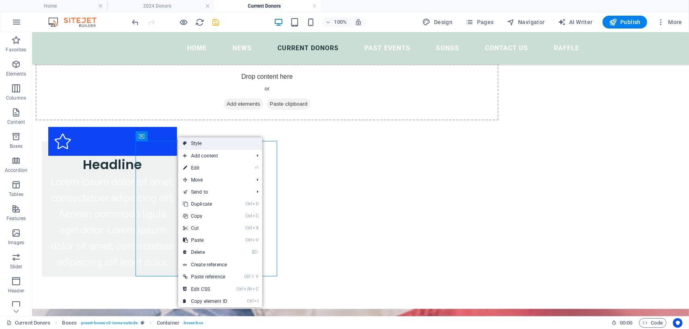
click at [187, 144] on icon at bounding box center [185, 144] width 4 height 12
select select "rem"
select select "preset-boxes-v3-icons-outside"
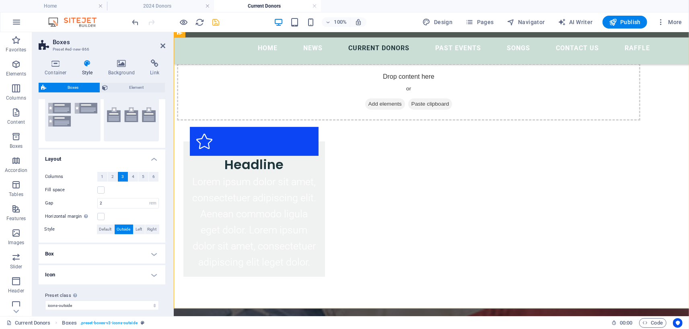
scroll to position [94, 0]
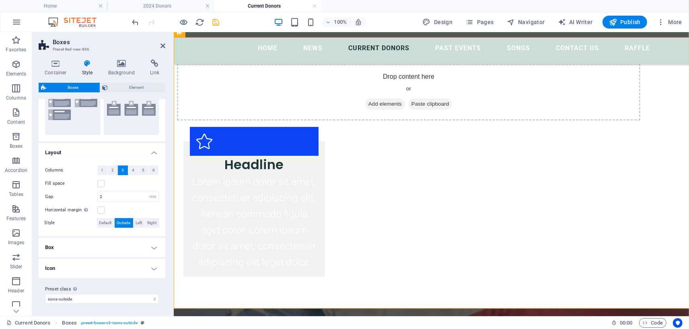
click at [156, 268] on h4 "Icon" at bounding box center [102, 268] width 127 height 19
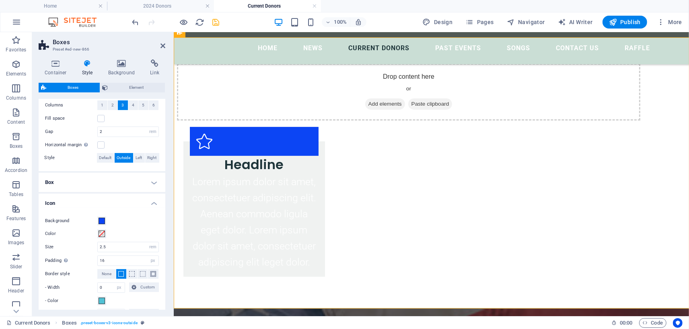
scroll to position [147, 0]
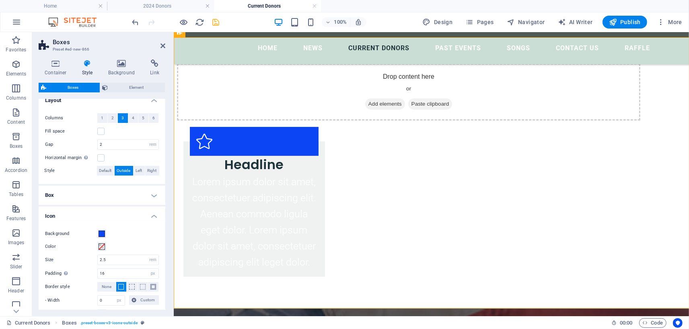
click at [154, 194] on h4 "Box" at bounding box center [102, 195] width 127 height 19
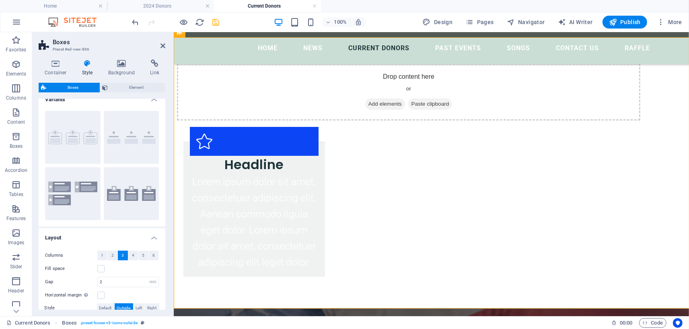
scroll to position [0, 0]
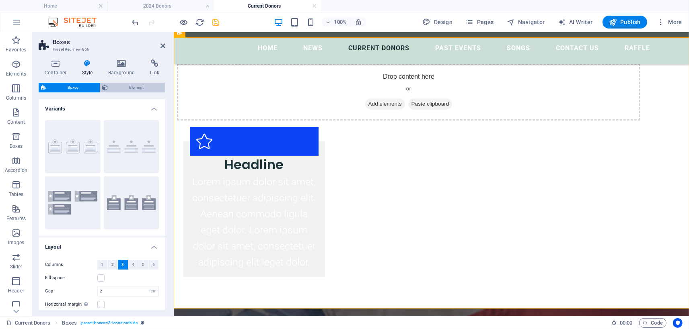
click at [128, 89] on span "Element" at bounding box center [137, 88] width 52 height 10
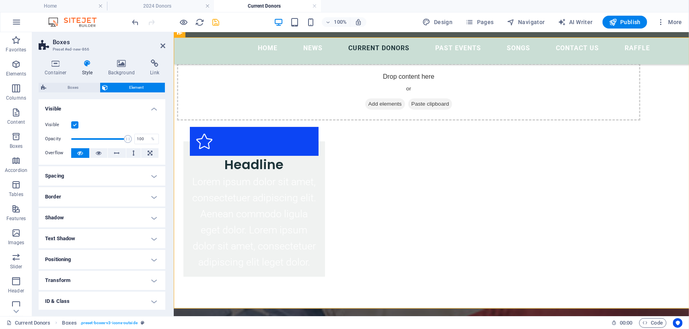
click at [150, 179] on h4 "Spacing" at bounding box center [102, 175] width 127 height 19
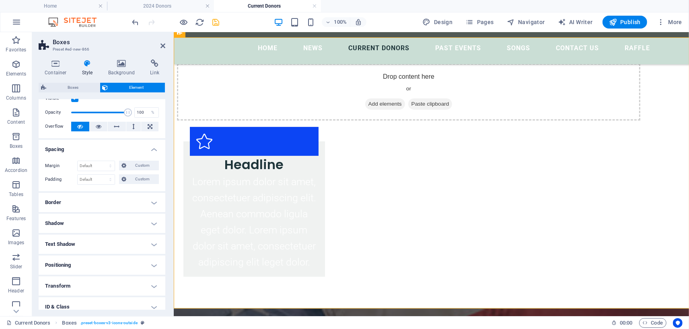
scroll to position [37, 0]
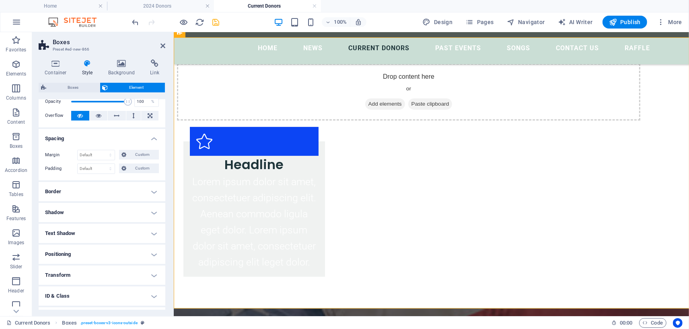
click at [156, 193] on h4 "Border" at bounding box center [102, 191] width 127 height 19
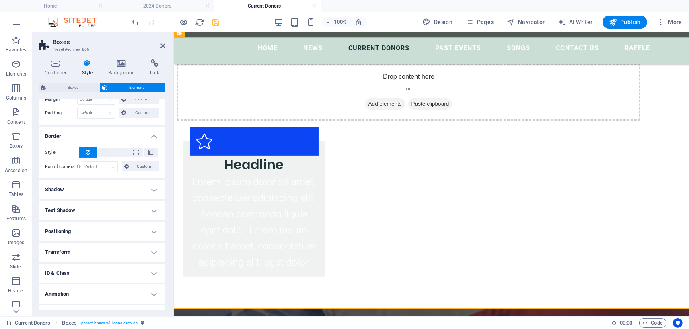
scroll to position [107, 0]
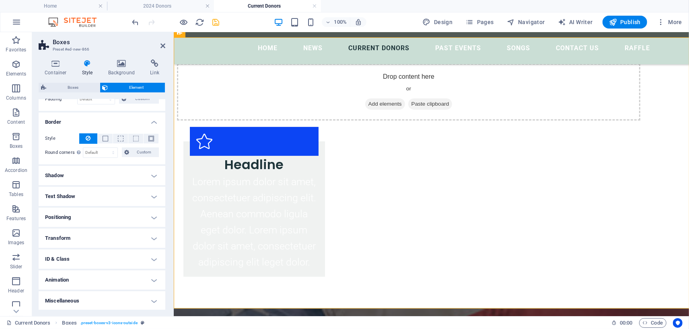
click at [150, 218] on h4 "Positioning" at bounding box center [102, 217] width 127 height 19
click at [73, 234] on span "Static" at bounding box center [73, 234] width 10 height 10
click at [95, 232] on span "Relative" at bounding box center [90, 234] width 13 height 10
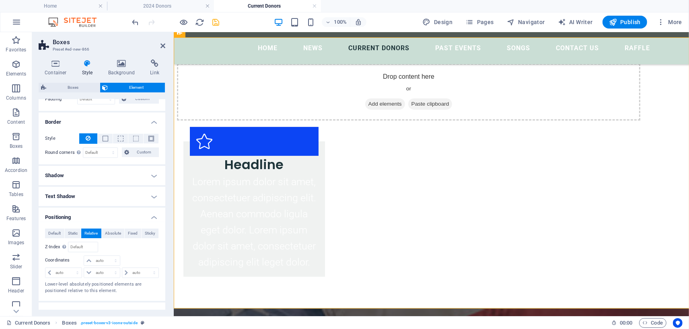
scroll to position [145, 0]
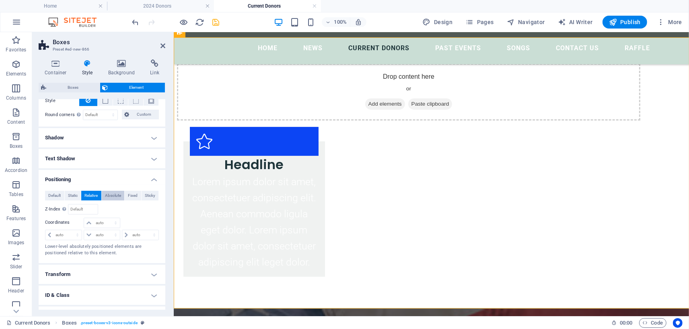
click at [117, 196] on span "Absolute" at bounding box center [113, 196] width 16 height 10
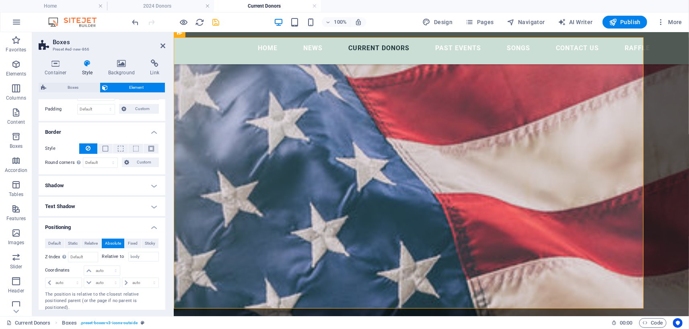
scroll to position [107, 0]
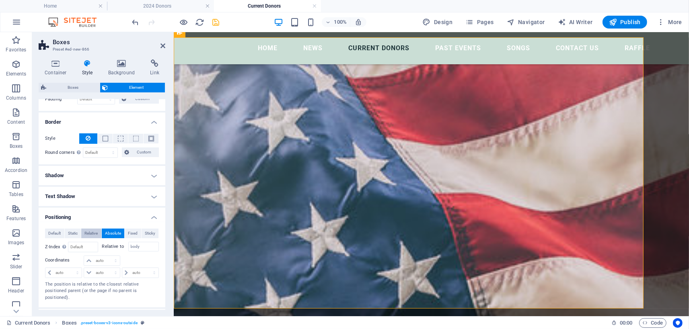
click at [87, 234] on span "Relative" at bounding box center [90, 234] width 13 height 10
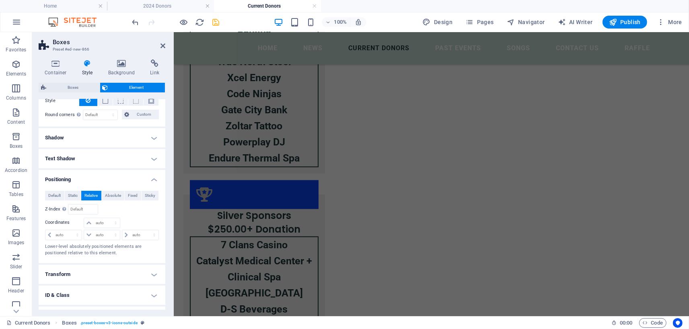
scroll to position [181, 0]
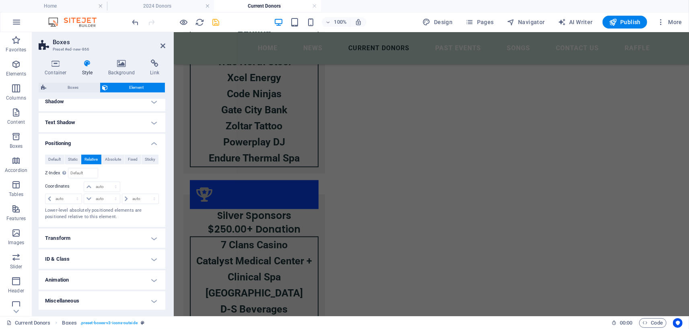
click at [153, 301] on h4 "Miscellaneous" at bounding box center [102, 301] width 127 height 19
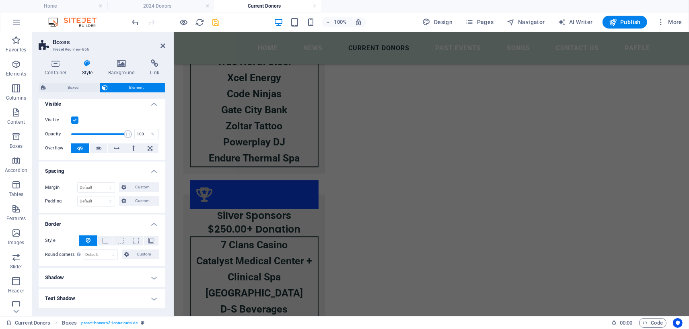
scroll to position [0, 0]
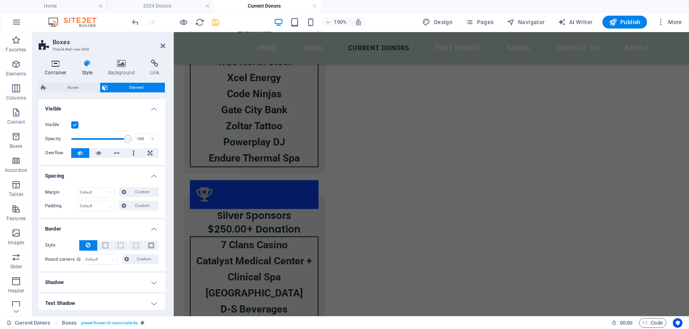
click at [52, 65] on icon at bounding box center [56, 64] width 34 height 8
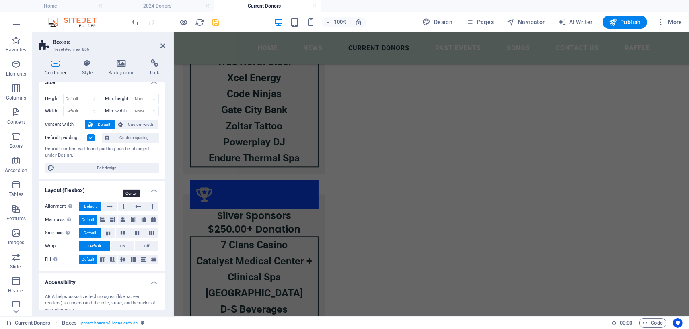
scroll to position [9, 0]
click at [122, 220] on icon at bounding box center [122, 221] width 5 height 10
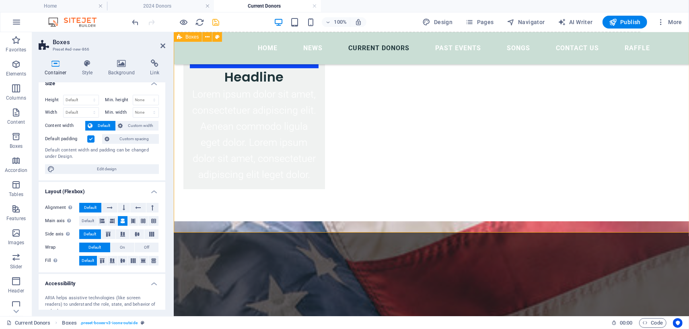
scroll to position [290, 0]
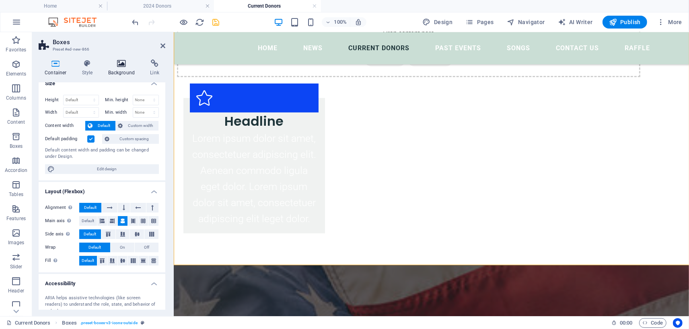
click at [122, 66] on icon at bounding box center [121, 64] width 39 height 8
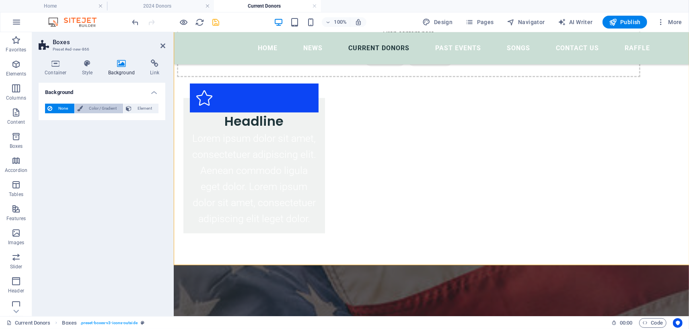
click at [95, 109] on span "Color / Gradient" at bounding box center [102, 109] width 35 height 10
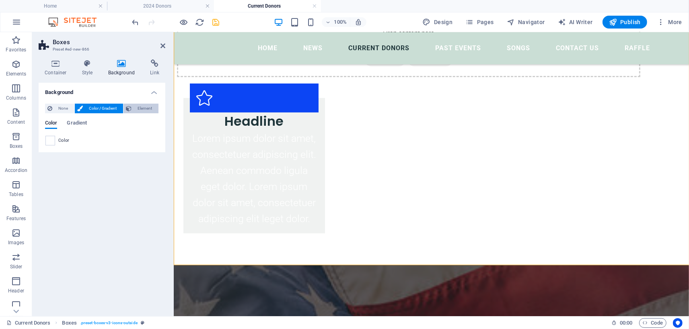
click at [134, 106] on button "Element" at bounding box center [140, 109] width 35 height 10
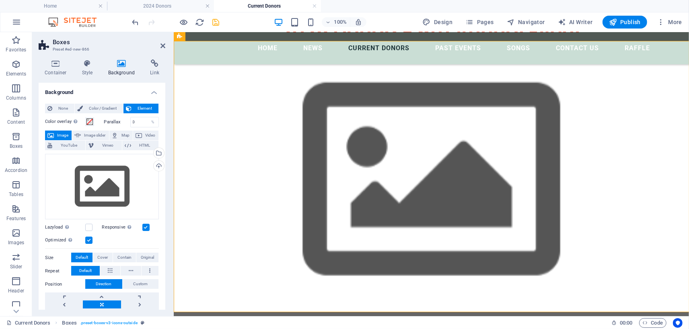
scroll to position [246, 0]
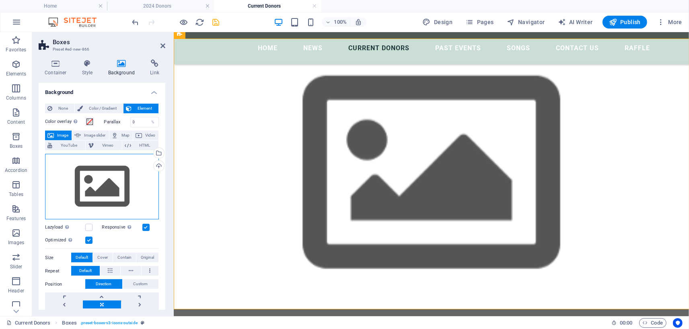
click at [97, 188] on div "Drag files here, click to choose files or select files from Files or our free s…" at bounding box center [102, 187] width 114 height 66
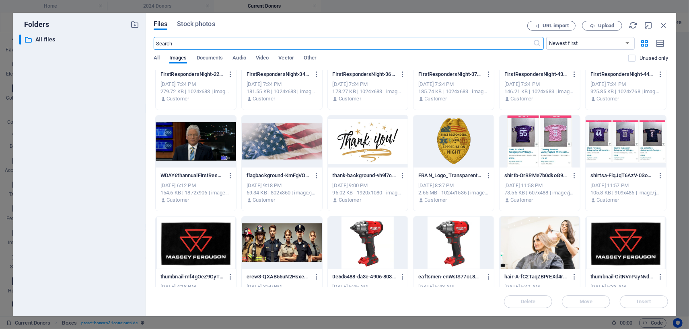
scroll to position [564, 0]
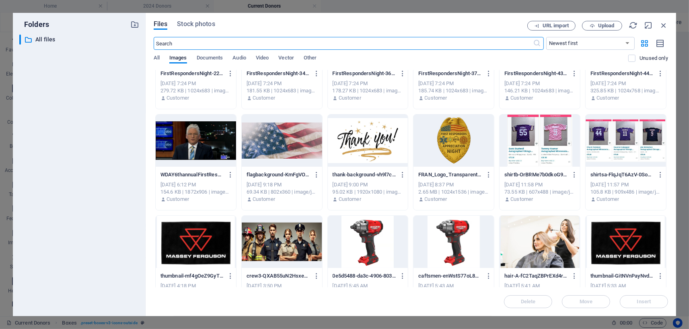
click at [373, 146] on div at bounding box center [368, 141] width 80 height 52
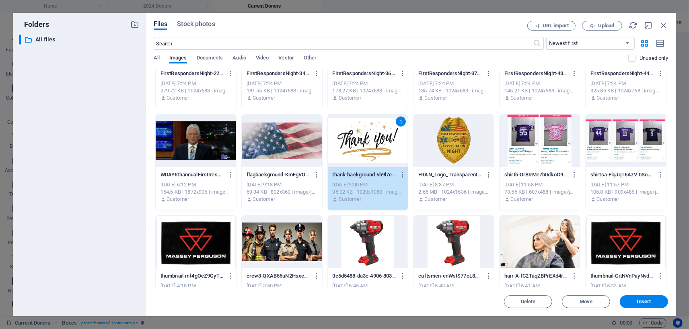
click at [373, 146] on div "1" at bounding box center [368, 141] width 80 height 52
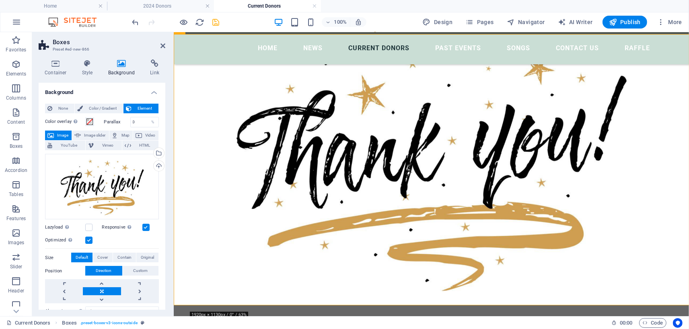
scroll to position [246, 0]
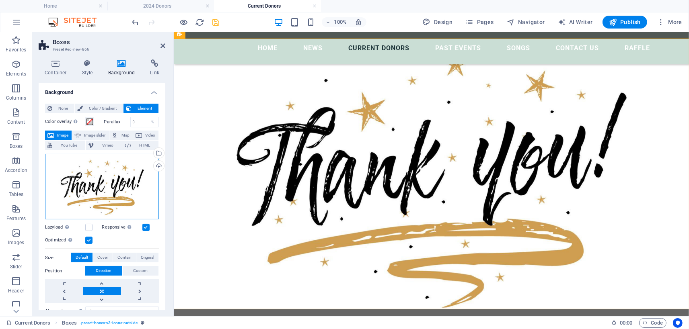
click at [113, 183] on div "Drag files here, click to choose files or select files from Files or our free s…" at bounding box center [102, 187] width 114 height 66
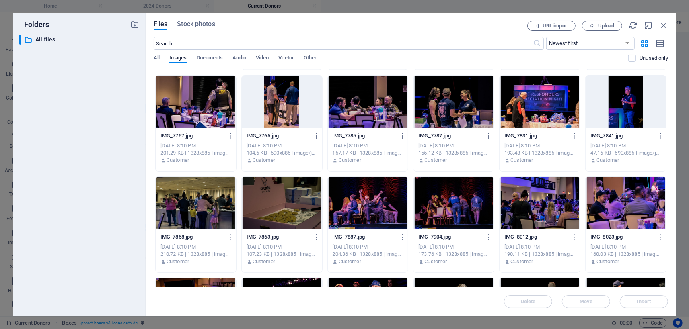
scroll to position [985, 0]
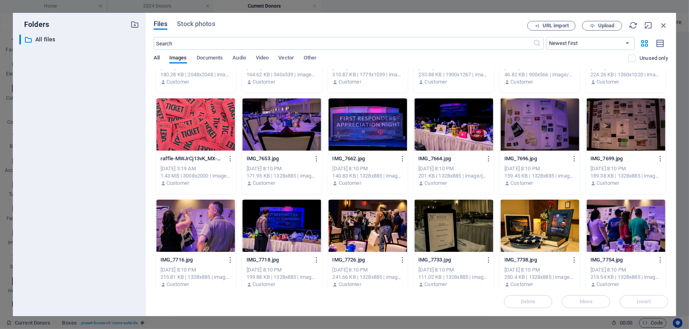
click at [157, 58] on span "All" at bounding box center [157, 58] width 6 height 11
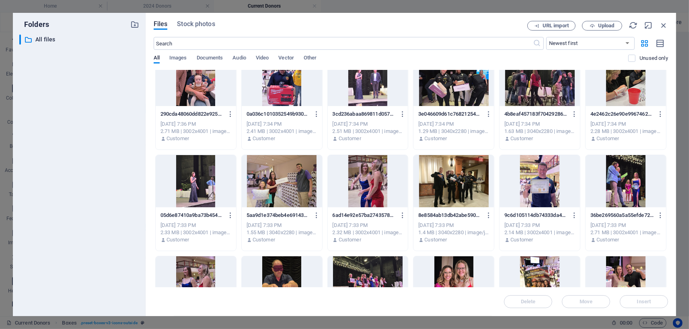
scroll to position [0, 0]
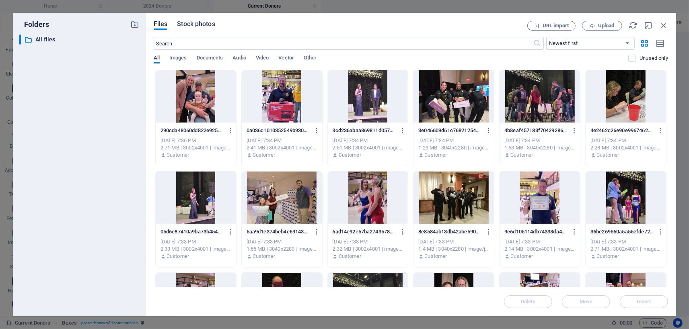
click at [201, 26] on span "Stock photos" at bounding box center [196, 24] width 38 height 10
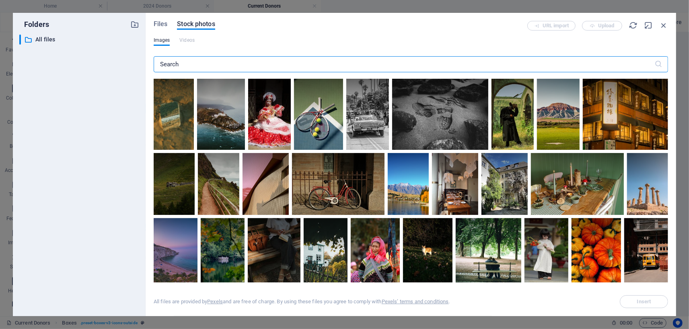
click at [229, 64] on input "text" at bounding box center [404, 64] width 501 height 16
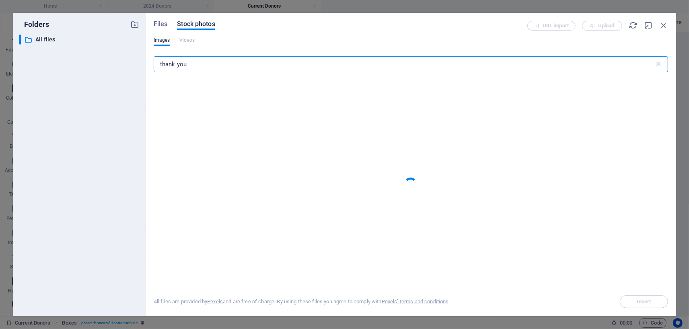
type input "thank you"
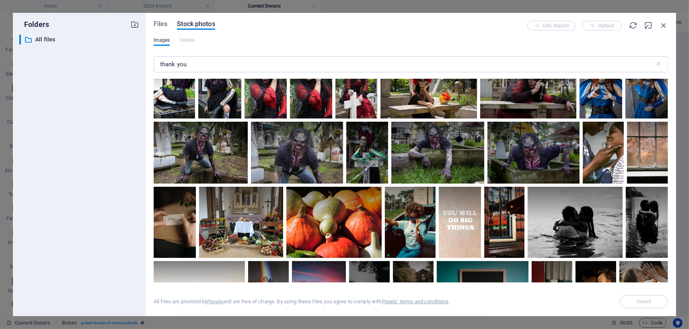
scroll to position [2933, 0]
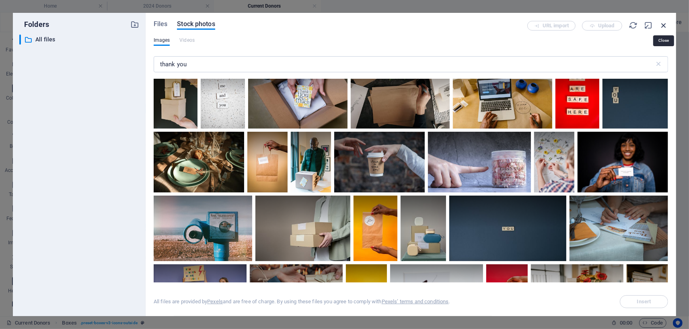
click at [665, 21] on icon "button" at bounding box center [663, 25] width 9 height 9
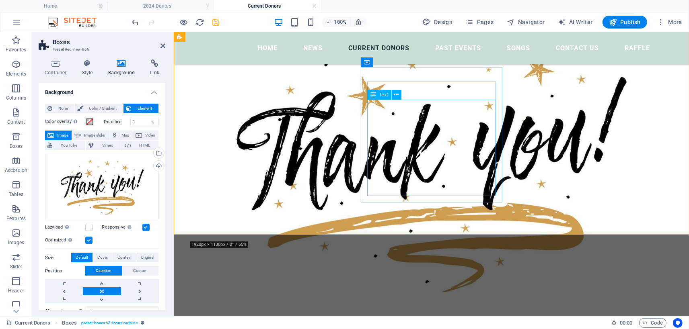
scroll to position [246, 0]
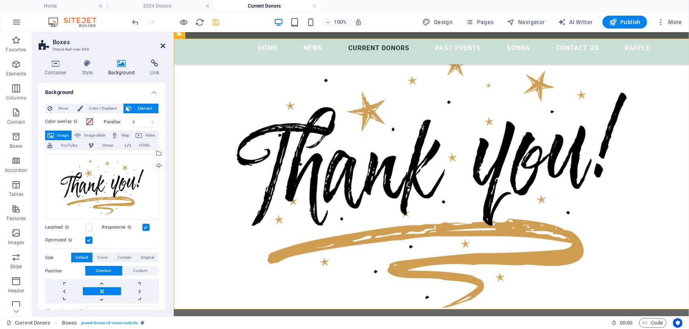
click at [162, 48] on icon at bounding box center [162, 46] width 5 height 6
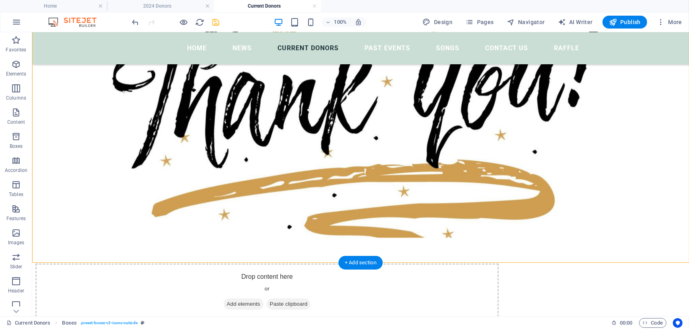
scroll to position [334, 0]
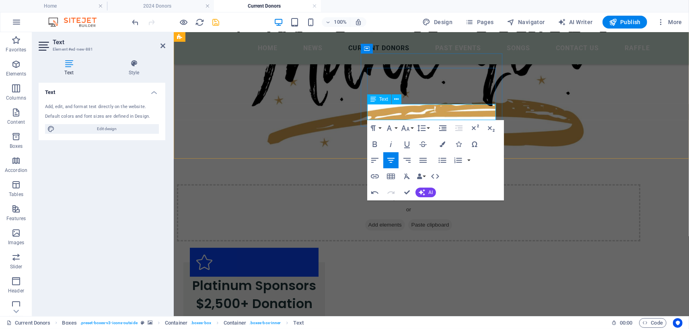
click at [318, 313] on p "Bed" at bounding box center [253, 321] width 129 height 16
drag, startPoint x: 473, startPoint y: 115, endPoint x: 413, endPoint y: 117, distance: 60.4
click at [318, 313] on p "Bed" at bounding box center [253, 321] width 129 height 16
click at [440, 142] on icon "button" at bounding box center [443, 145] width 6 height 6
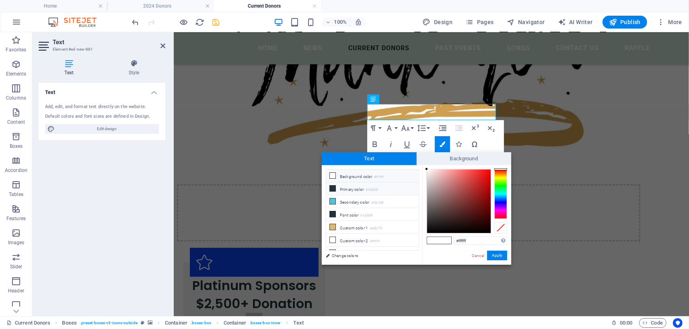
click at [334, 186] on icon at bounding box center [333, 189] width 6 height 6
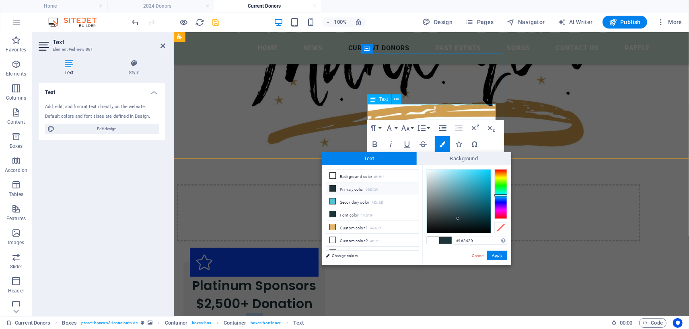
click at [318, 313] on p "​ Bed ​" at bounding box center [253, 321] width 129 height 16
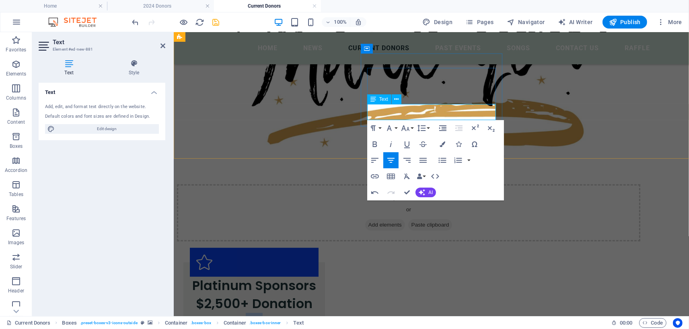
drag, startPoint x: 450, startPoint y: 115, endPoint x: 379, endPoint y: 115, distance: 70.4
click at [318, 313] on p "Bed" at bounding box center [253, 321] width 129 height 16
click at [372, 146] on icon "button" at bounding box center [375, 145] width 10 height 10
drag, startPoint x: 493, startPoint y: 117, endPoint x: 385, endPoint y: 114, distance: 107.4
click at [318, 313] on p "Beds By Design ​" at bounding box center [253, 321] width 129 height 16
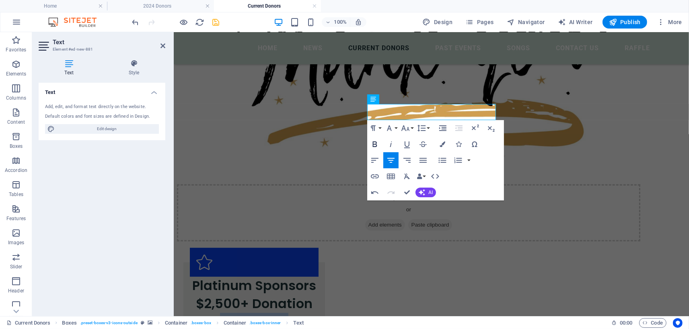
click at [376, 144] on icon "button" at bounding box center [374, 145] width 4 height 6
click at [441, 144] on icon "button" at bounding box center [443, 145] width 6 height 6
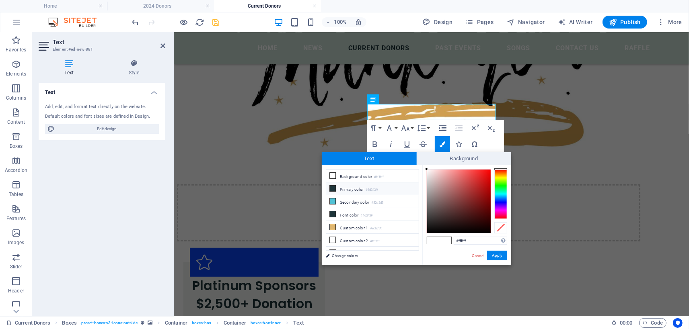
click at [333, 188] on icon at bounding box center [333, 189] width 6 height 6
type input "#1d3439"
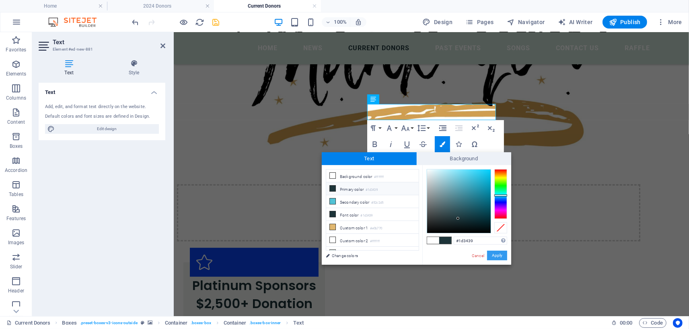
click at [495, 253] on button "Apply" at bounding box center [497, 256] width 20 height 10
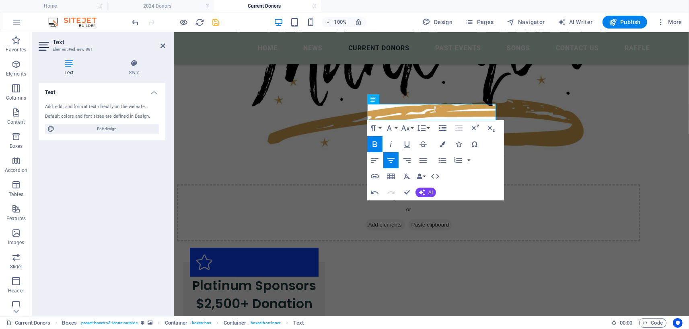
click at [521, 123] on figure at bounding box center [430, 54] width 515 height 209
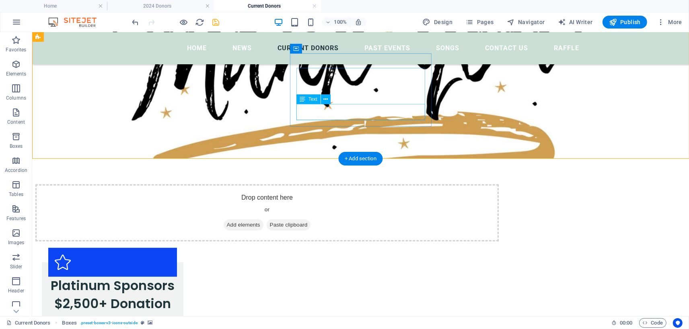
click at [177, 313] on div "Beds By Design" at bounding box center [112, 321] width 129 height 16
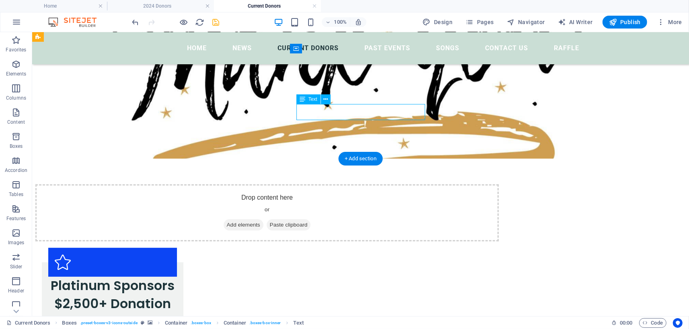
click at [177, 313] on div "Beds By Design" at bounding box center [112, 321] width 129 height 16
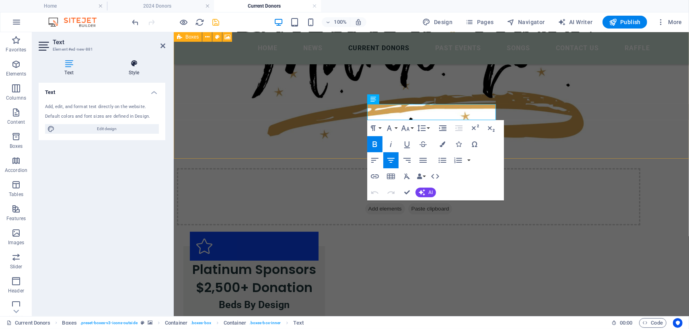
click at [140, 69] on h4 "Style" at bounding box center [134, 68] width 63 height 17
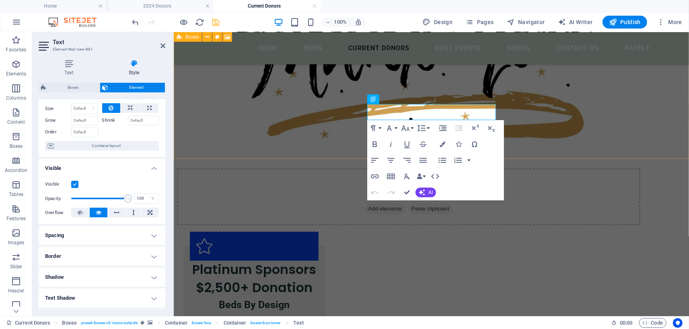
scroll to position [37, 0]
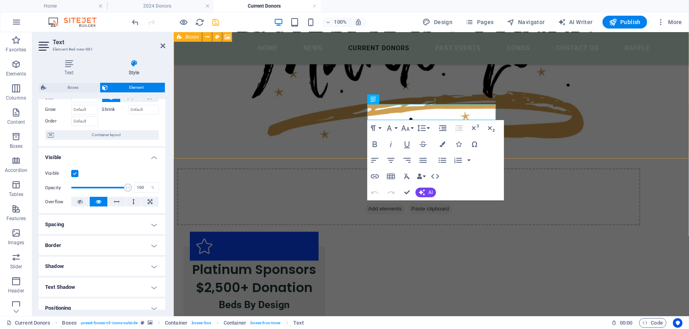
click at [153, 246] on h4 "Border" at bounding box center [102, 245] width 127 height 19
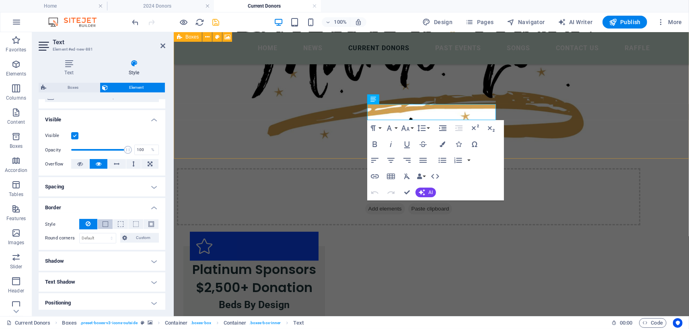
click at [108, 227] on span at bounding box center [106, 225] width 6 height 6
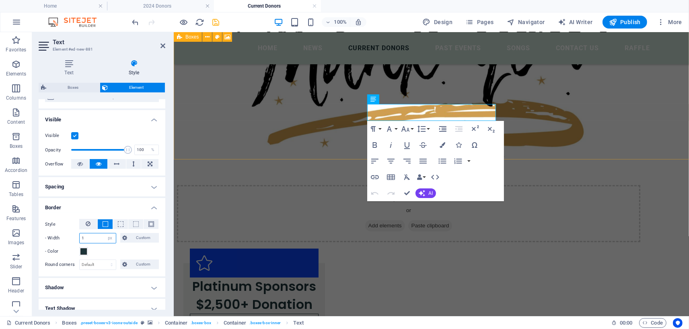
click at [83, 241] on input "1" at bounding box center [98, 239] width 36 height 10
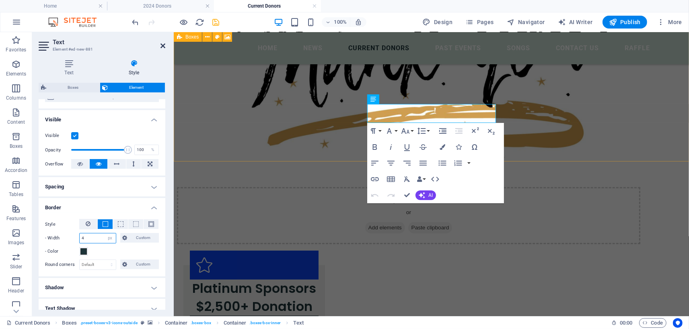
type input "4"
click at [162, 48] on icon at bounding box center [162, 46] width 5 height 6
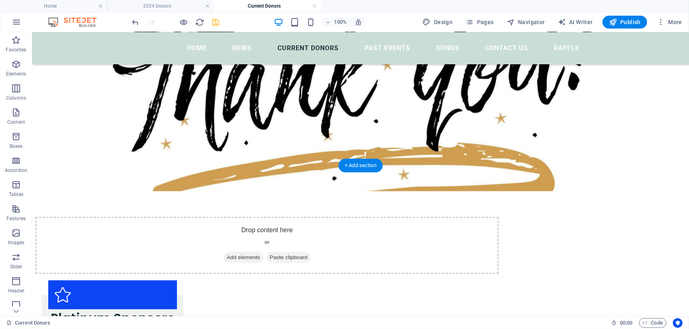
scroll to position [290, 0]
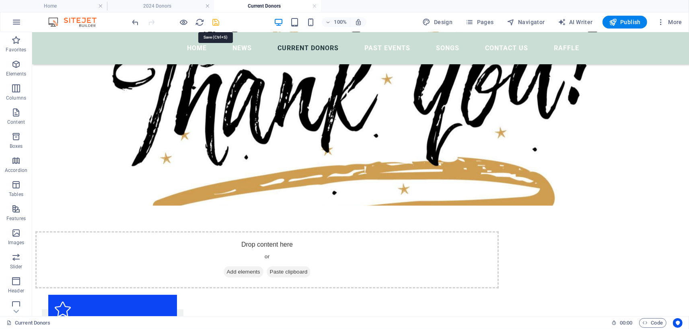
click at [216, 24] on icon "save" at bounding box center [216, 22] width 9 height 9
click at [136, 22] on icon "undo" at bounding box center [135, 22] width 9 height 9
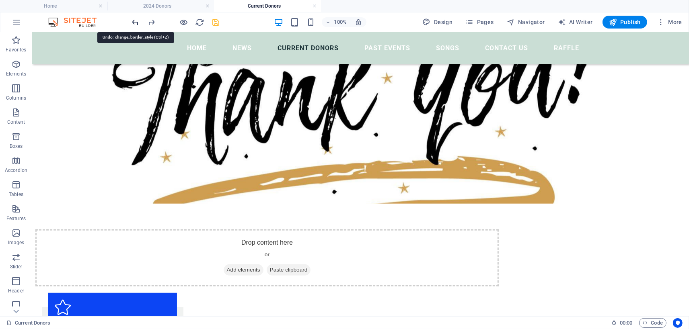
click at [136, 22] on icon "undo" at bounding box center [135, 22] width 9 height 9
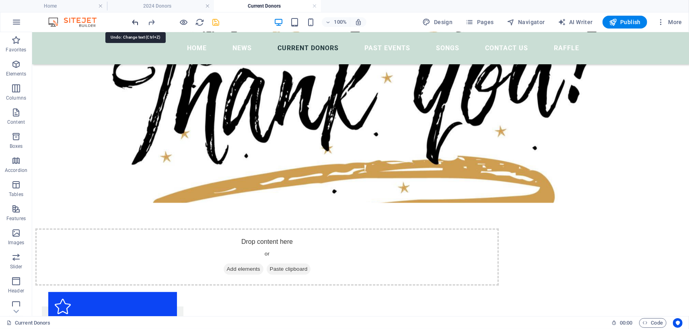
click at [136, 22] on icon "undo" at bounding box center [135, 22] width 9 height 9
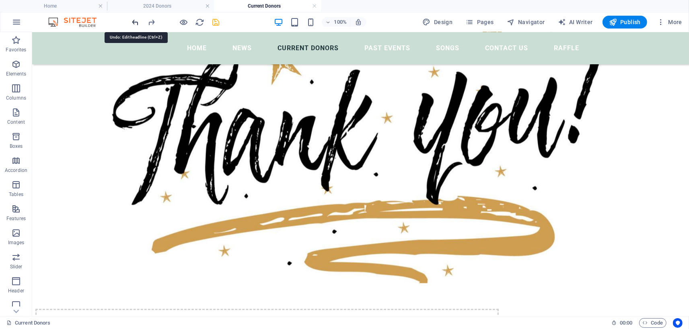
click at [136, 22] on icon "undo" at bounding box center [135, 22] width 9 height 9
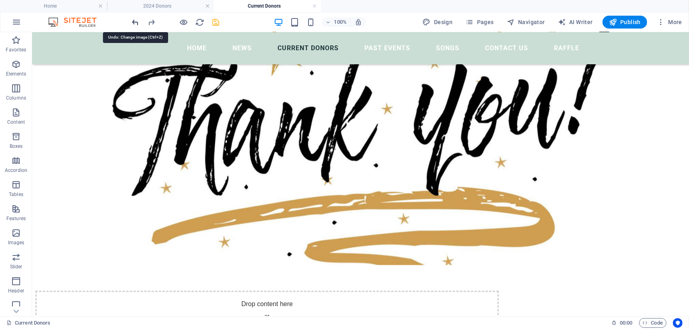
click at [136, 22] on icon "undo" at bounding box center [135, 22] width 9 height 9
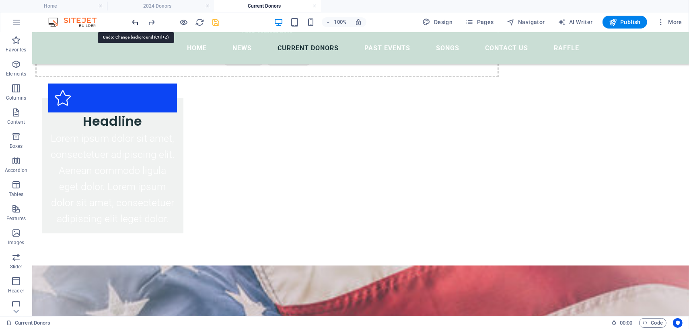
click at [136, 22] on icon "undo" at bounding box center [135, 22] width 9 height 9
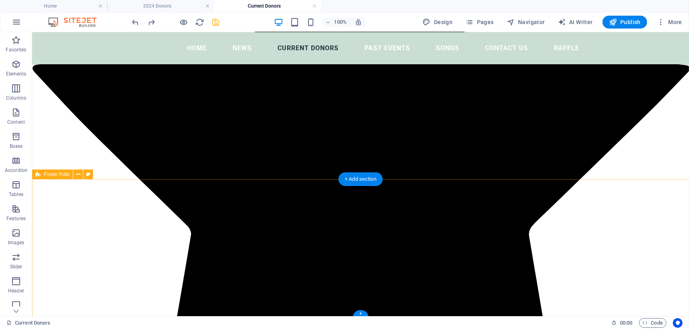
scroll to position [3015, 0]
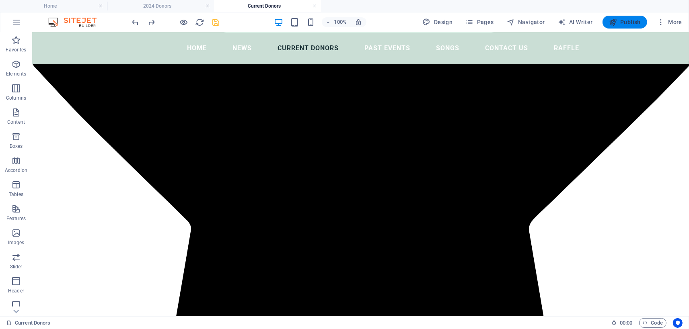
click at [627, 21] on span "Publish" at bounding box center [625, 22] width 32 height 8
